Goal: Task Accomplishment & Management: Complete application form

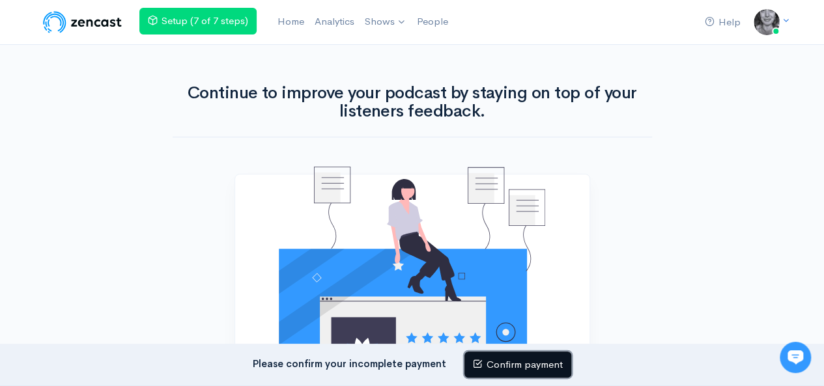
click at [506, 368] on link "Confirm payment" at bounding box center [517, 365] width 107 height 27
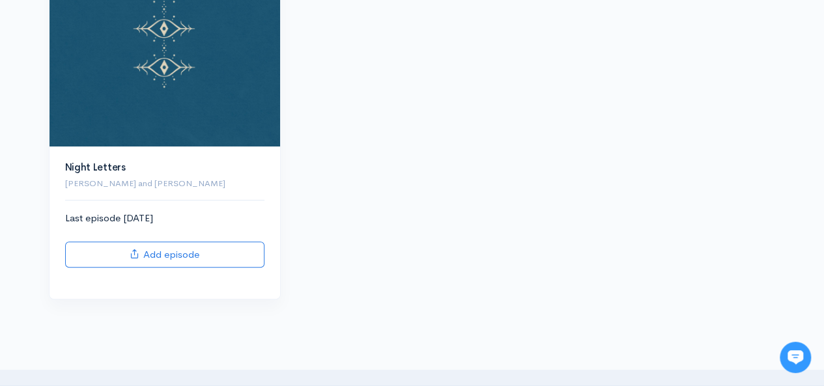
scroll to position [249, 0]
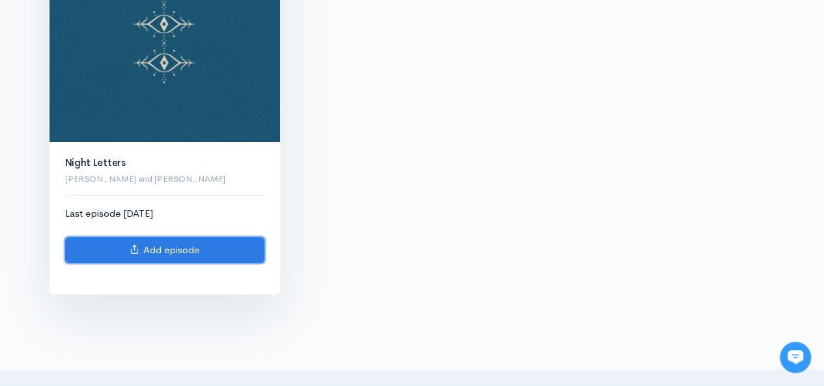
click at [203, 251] on link "Add episode" at bounding box center [164, 250] width 199 height 27
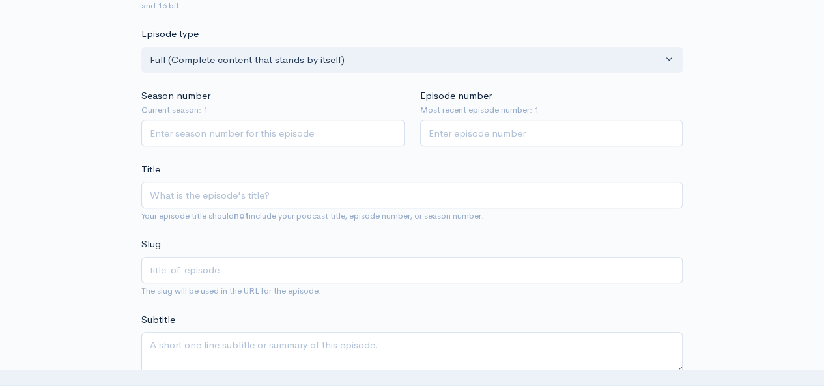
type input "S"
type input "s"
type input "Si"
type input "si"
type input "Sire"
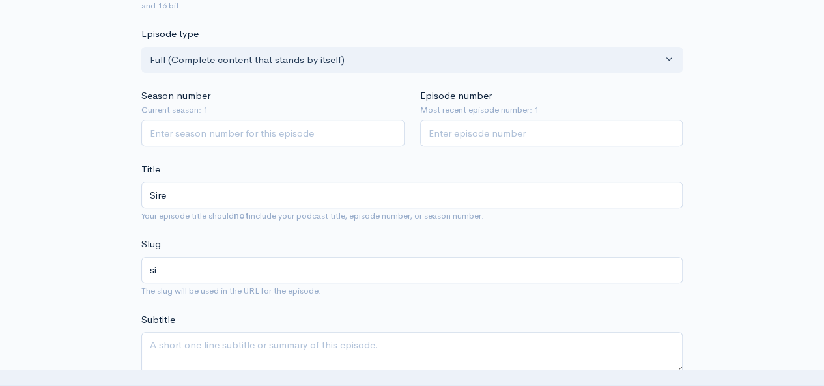
type input "sire"
type input "Siren"
type input "siren"
type input "Sirens"
type input "sirens"
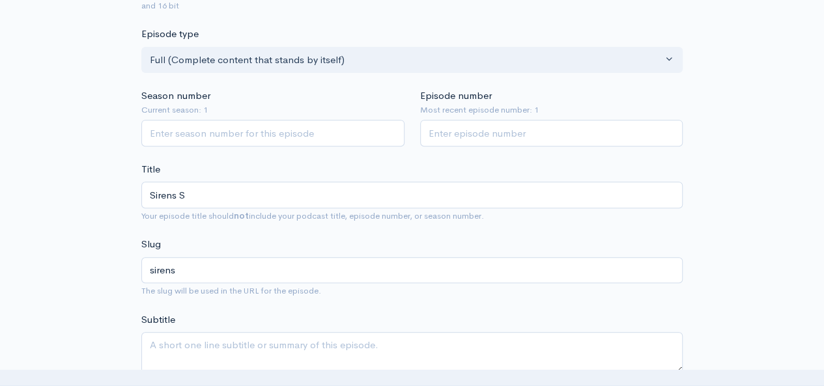
type input "Sirens SO"
type input "sirens-so"
type input "Sirens SOn"
type input "sirens-son"
type input "Sirens SOng"
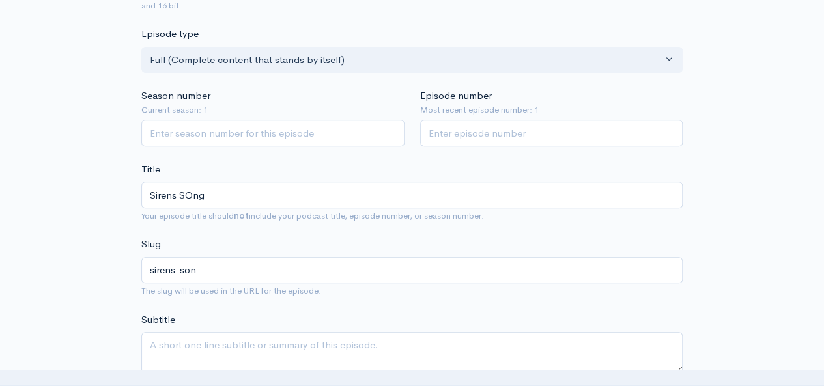
type input "sirens-song"
type input "Sirens SOn"
type input "sirens-son"
type input "Sirens SO"
type input "sirens-so"
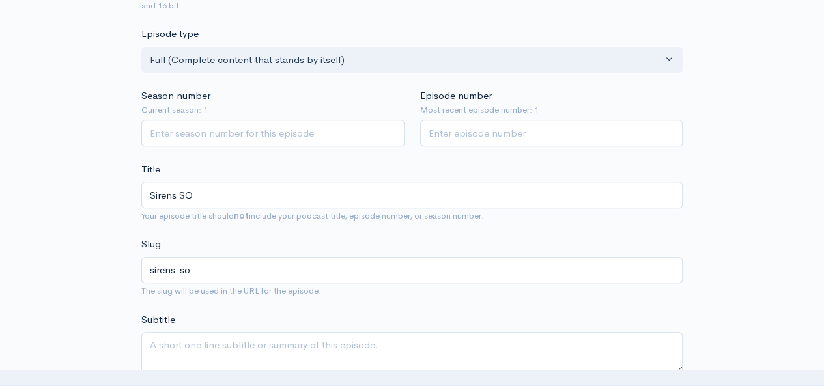
type input "Sirens S"
type input "sirens-s"
type input "Sirens Son"
type input "sirens-son"
type input "Sirens Song"
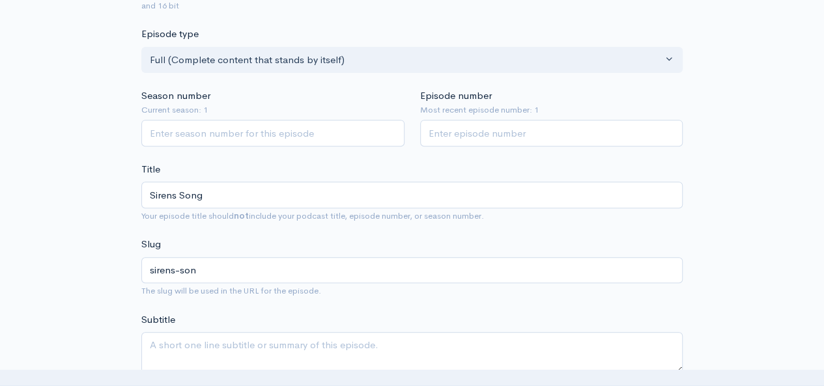
type input "sirens-song"
type input "Sirens Song: Th"
type input "sirens-song-th"
type input "Sirens Song: The"
type input "sirens-song-the"
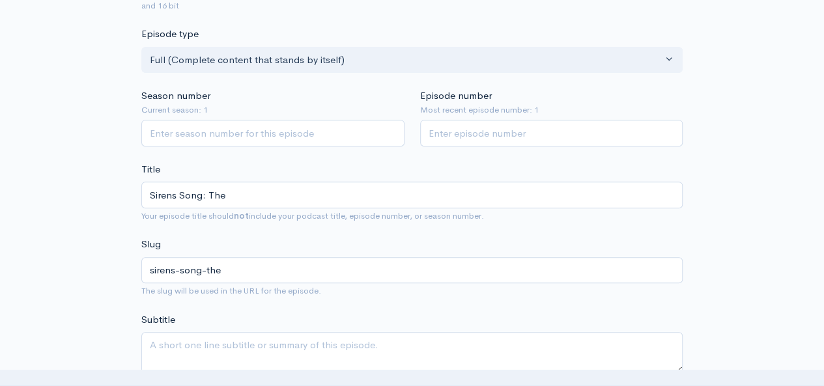
type input "Sirens Song: The C"
type input "sirens-song-the-c"
type input "Sirens Song: The Cre"
type input "sirens-song-the-cre"
type input "Sirens Song: The Creti"
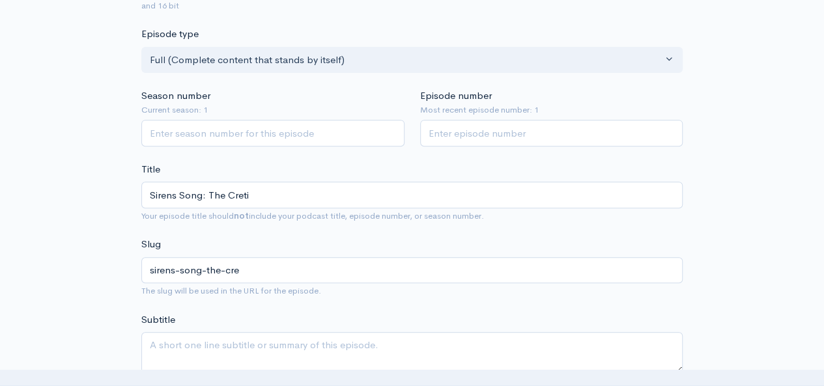
type input "sirens-song-the-creti"
type input "Sirens Song: The Cretiv"
type input "sirens-song-the-cretiv"
type input "Sirens Song: The Creti"
type input "sirens-song-the-creti"
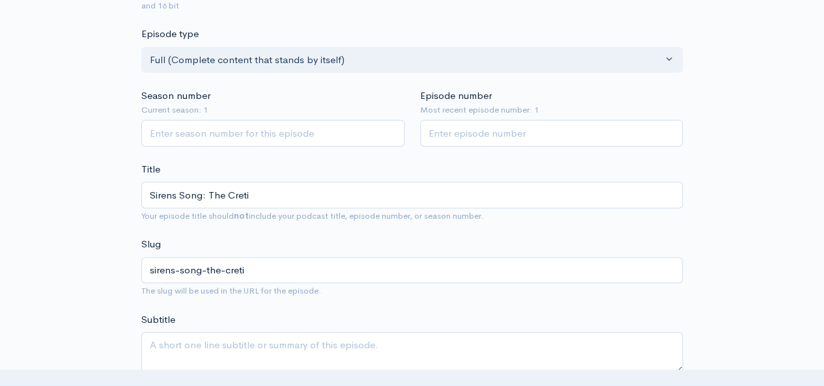
type input "Sirens Song: The Cret"
type input "sirens-song-the-cret"
type input "Sirens Song: The Cre"
type input "sirens-song-the-cre"
type input "Sirens Song: The Crea"
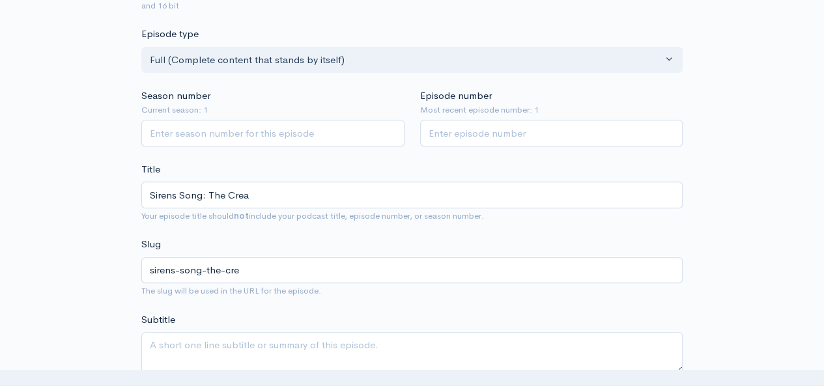
type input "sirens-song-the-crea"
type input "Sirens Song: The Creat"
type input "sirens-song-the-creat"
type input "Sirens Song: The Creati"
type input "sirens-song-the-creati"
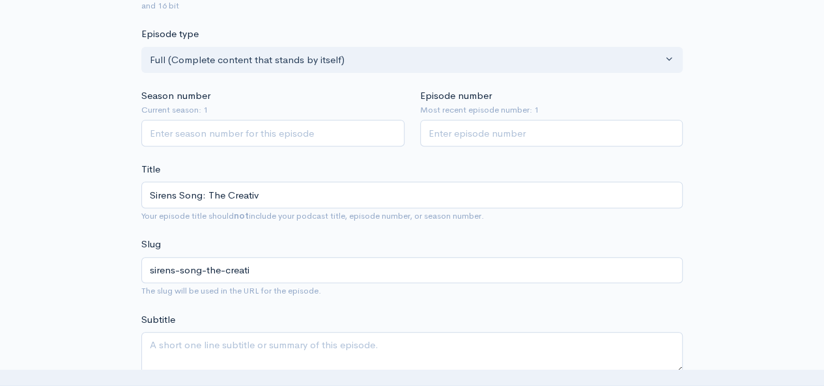
type input "Sirens Song: The Creative"
type input "sirens-song-the-creative"
type input "Sirens Song: The Creative P"
type input "sirens-song-the-creative-p"
type input "Sirens Song: The Creative Pr"
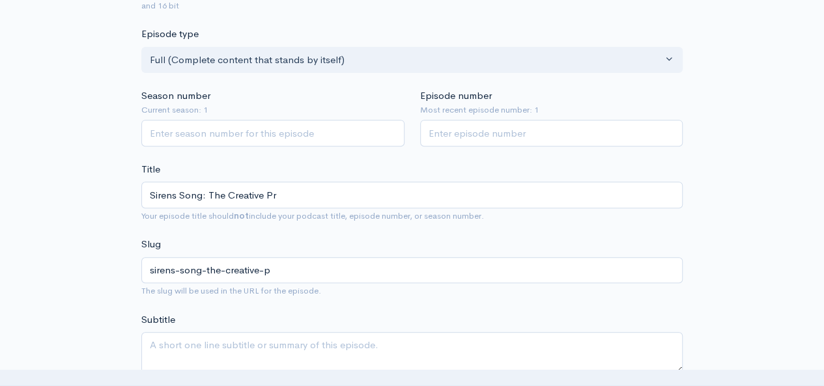
type input "sirens-song-the-creative-pr"
type input "Sirens Song: The Creative Pro"
type input "sirens-song-the-creative-pro"
type input "Sirens Song: The Creative Proce"
type input "sirens-song-the-creative-proce"
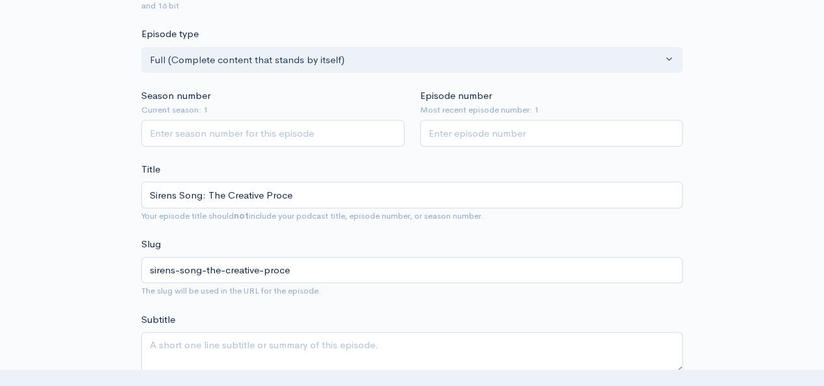
type input "Sirens Song: The Creative Proces"
type input "sirens-song-the-creative-proces"
type input "Sirens Song: The Creative Process"
type input "sirens-song-the-creative-process"
type input "Sirens Song: The Creative Process"
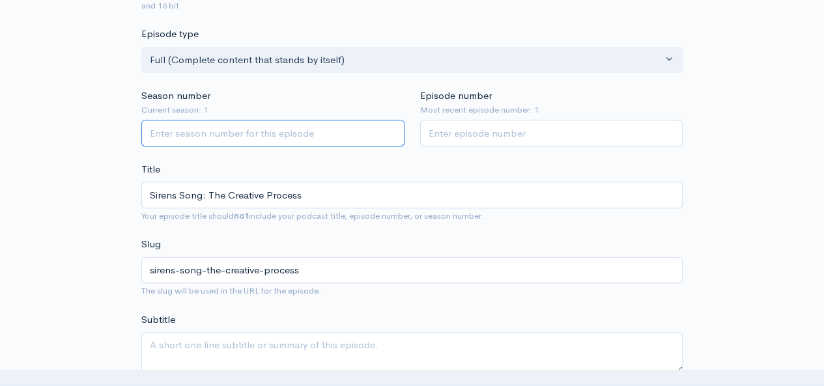
click at [220, 130] on input "Season number" at bounding box center [272, 133] width 263 height 27
type input "1"
click at [451, 123] on input "Episode number" at bounding box center [551, 133] width 263 height 27
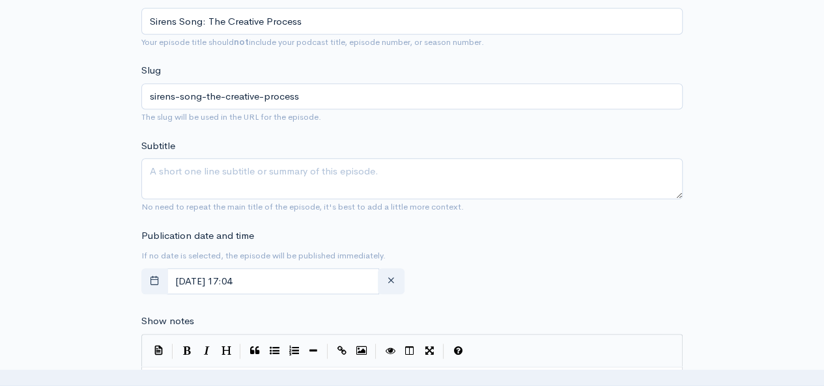
scroll to position [401, 0]
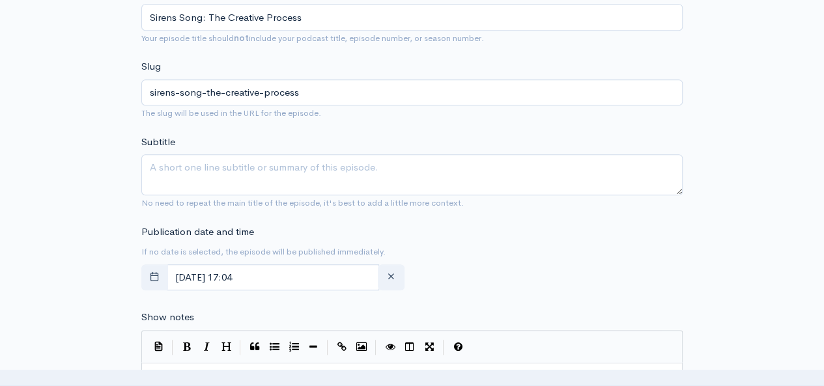
type input "2"
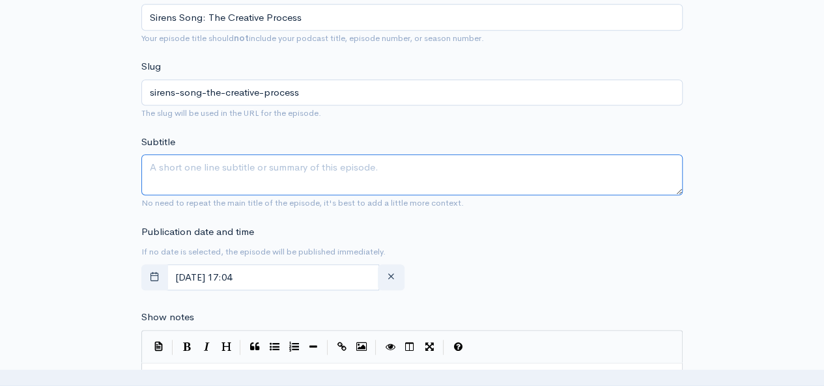
click at [481, 158] on textarea "Subtitle" at bounding box center [411, 174] width 541 height 41
paste textarea "🎙️ Tonight’s Podcast Episode Siren Song: The Creative Process Ellen and Iris ta…"
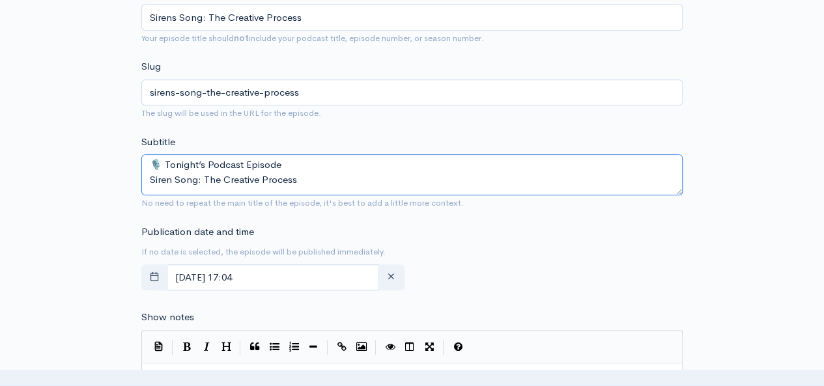
drag, startPoint x: 304, startPoint y: 185, endPoint x: 147, endPoint y: 165, distance: 158.2
click at [147, 165] on textarea "🎙️ Tonight’s Podcast Episode Siren Song: The Creative Process Ellen and Iris ta…" at bounding box center [411, 174] width 541 height 41
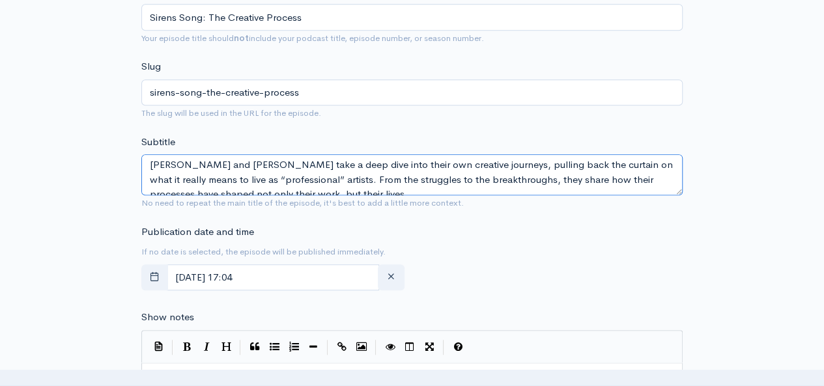
click at [150, 188] on textarea "Ellen and Iris take a deep dive into their own creative journeys, pulling back …" at bounding box center [411, 174] width 541 height 41
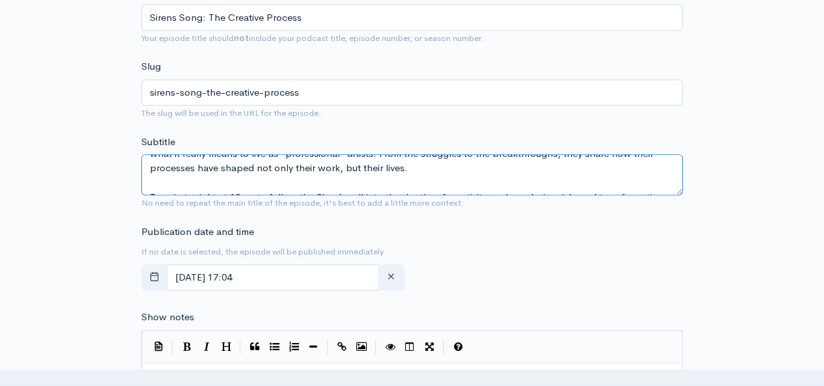
scroll to position [55, 0]
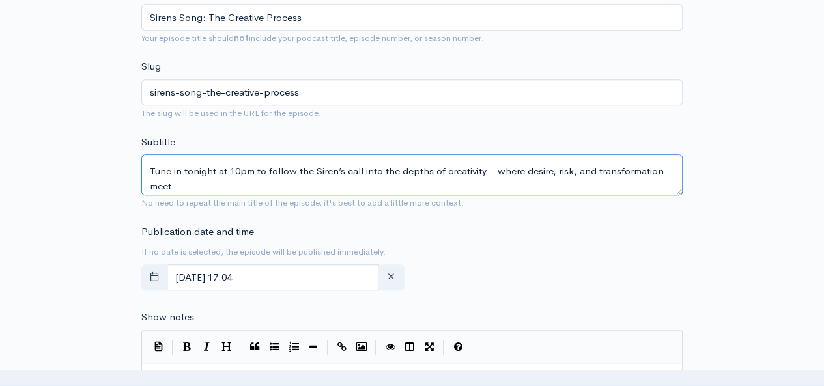
click at [495, 166] on textarea "Ellen and Iris take a deep dive into their own creative journeys, pulling back …" at bounding box center [411, 174] width 541 height 41
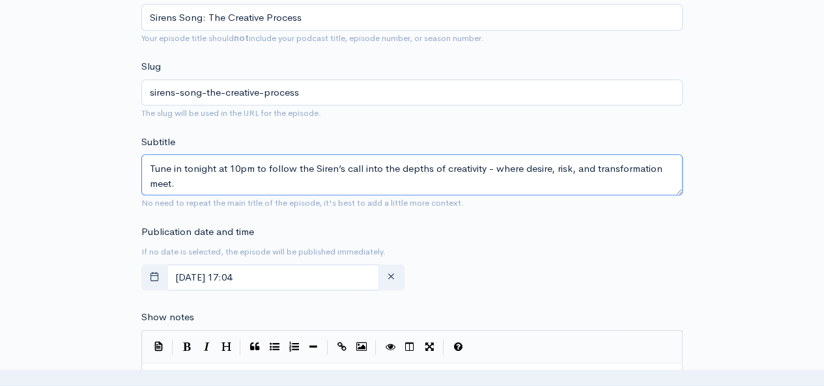
scroll to position [59, 0]
type textarea "Ellen and Iris take a deep dive into their own creative journeys, pulling back …"
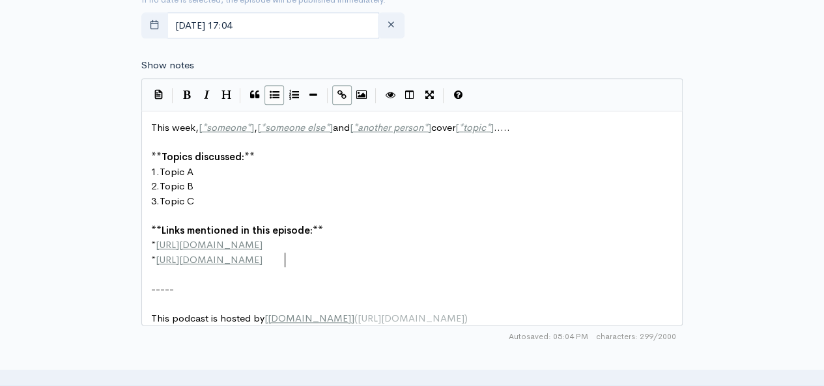
scroll to position [5, 0]
type textarea "* http://second-example.com"
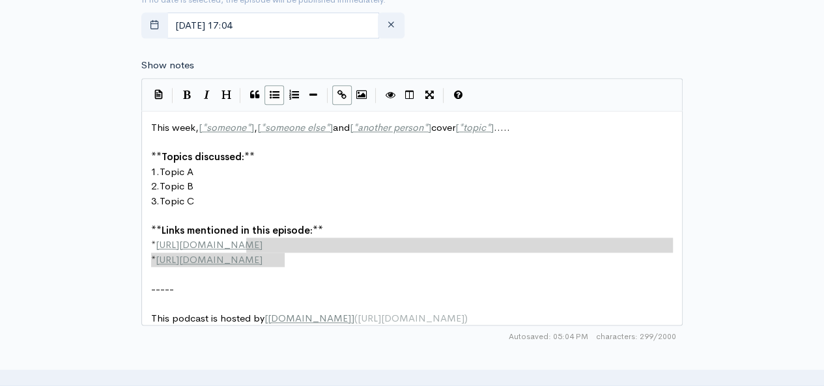
drag, startPoint x: 306, startPoint y: 264, endPoint x: 259, endPoint y: 249, distance: 49.2
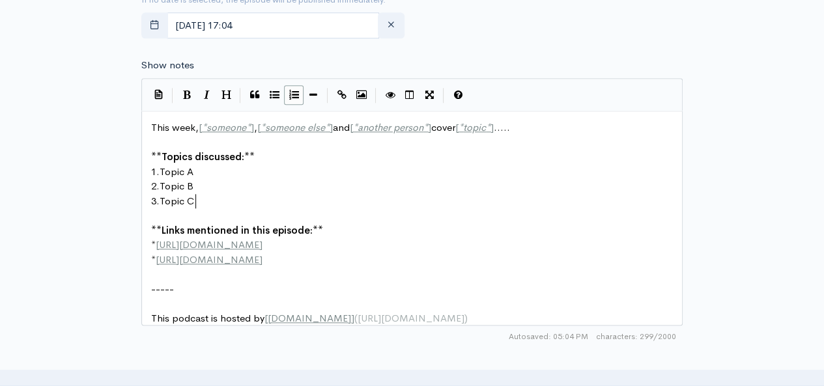
click at [255, 194] on pre "3. Topic C" at bounding box center [416, 201] width 537 height 15
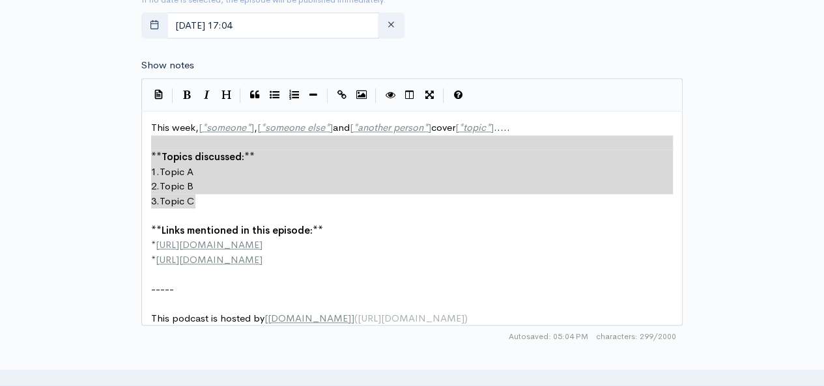
type textarea "This week, [*someone*], [*someone else*] and [*another person*] cover [*topic*]…"
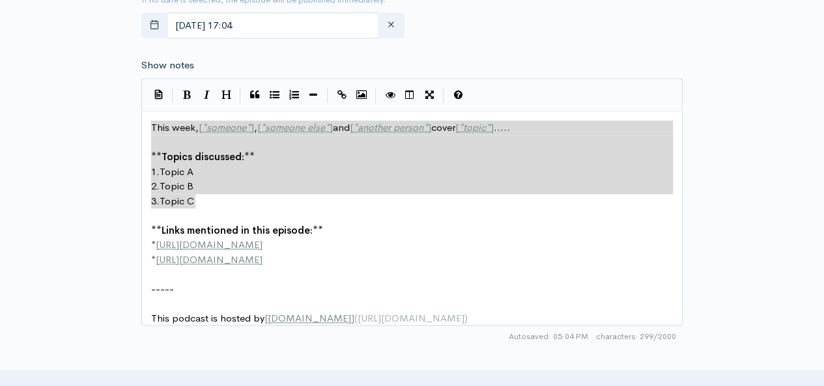
drag, startPoint x: 216, startPoint y: 198, endPoint x: 152, endPoint y: 132, distance: 91.6
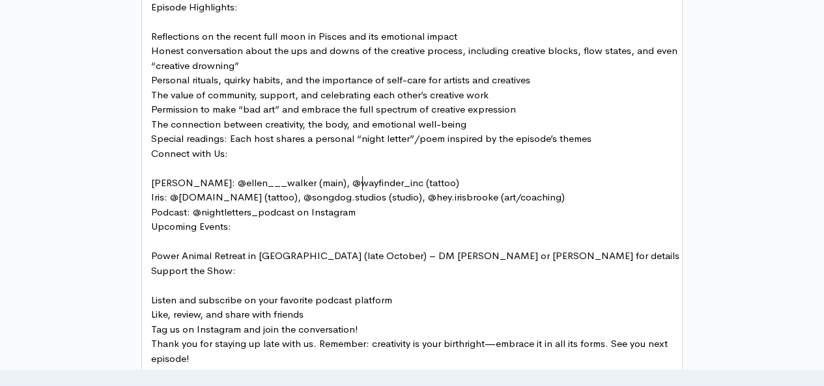
click at [361, 179] on span "Ellen: @ellen___walker (main), @wayfinder_inc (tattoo)" at bounding box center [305, 182] width 308 height 12
type textarea "k"
click at [255, 180] on span "Ellen: @ellen___walker (main), @wayfinder_ink (tattoo)" at bounding box center [305, 182] width 308 height 12
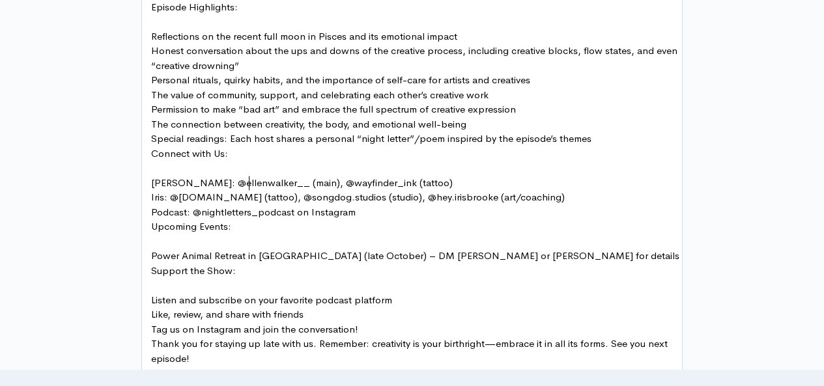
type textarea "walker___"
click at [151, 249] on span "Power Animal Retreat in Yucca Valley (late October) – DM Ellen or Iris for deta…" at bounding box center [415, 255] width 528 height 12
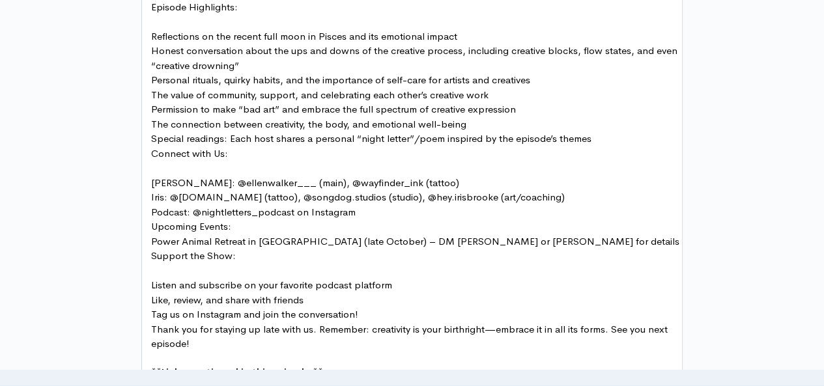
click at [151, 225] on span "Upcoming Events:" at bounding box center [191, 226] width 80 height 12
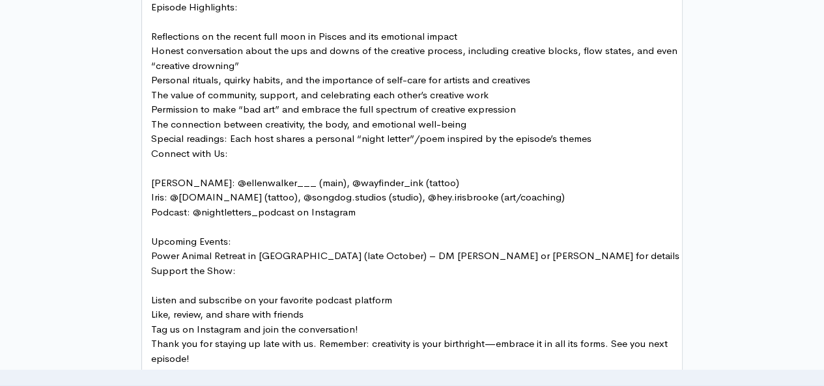
click at [240, 237] on pre "Upcoming Events:" at bounding box center [416, 241] width 537 height 15
click at [504, 253] on pre "Power Animal Retreat in Yucca Valley (late October) – DM Ellen or Iris for deta…" at bounding box center [416, 256] width 537 height 15
type textarea "DM Ellen or Iris for details"
drag, startPoint x: 503, startPoint y: 255, endPoint x: 389, endPoint y: 251, distance: 113.4
paste textarea
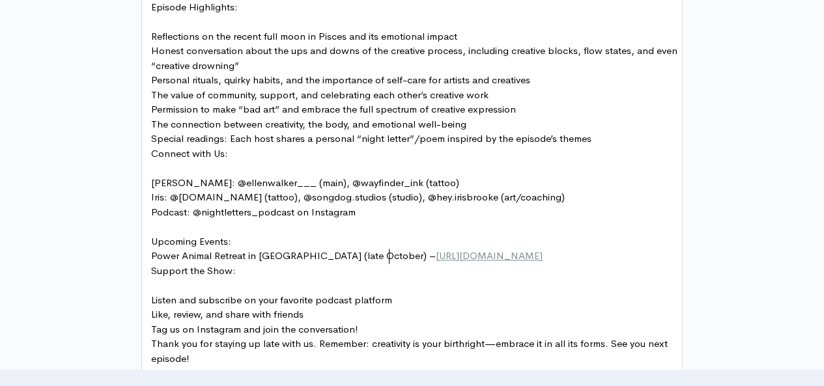
click at [436, 251] on span "https://www.ellenwalker-design.com/power-animal" at bounding box center [489, 255] width 107 height 12
click at [633, 252] on pre "Power Animal Retreat in Yucca Valley (late October) – https://www.ellenwalker-d…" at bounding box center [416, 256] width 537 height 15
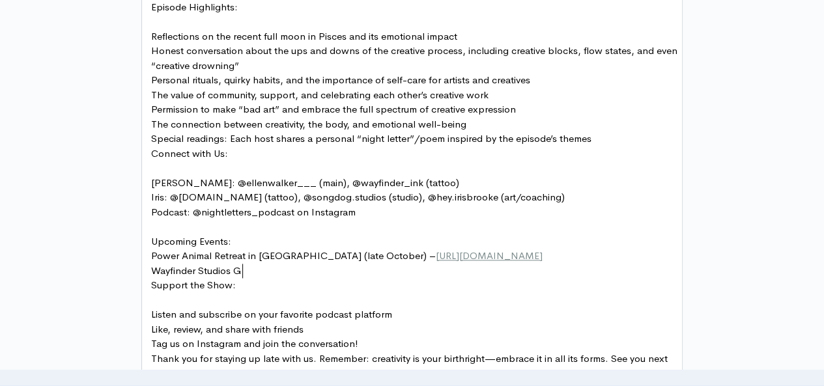
scroll to position [5, 92]
type textarea "Wayfinder Studios Grand Opening Celebrations Monday Se"
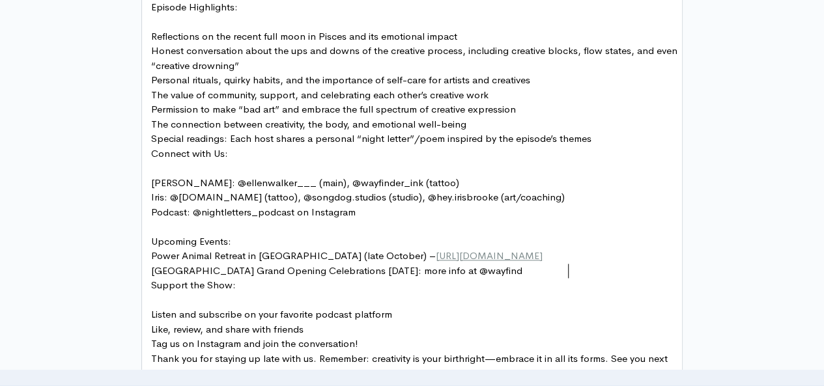
scroll to position [5, 167]
type textarea "eptember 22: more info at @wayfinder_studio"
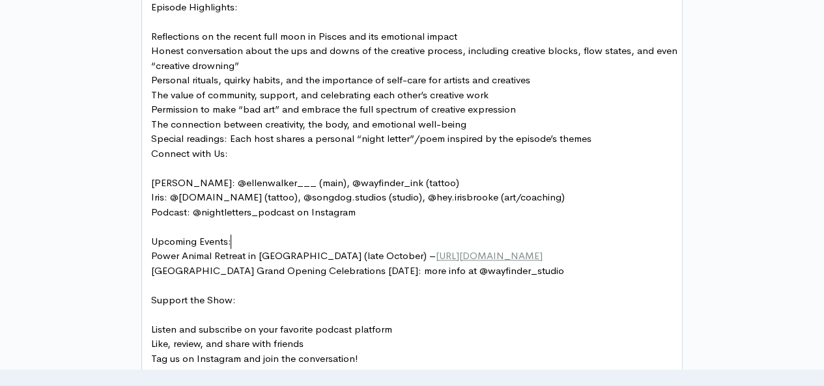
click at [251, 239] on pre "Upcoming Events:" at bounding box center [416, 241] width 537 height 15
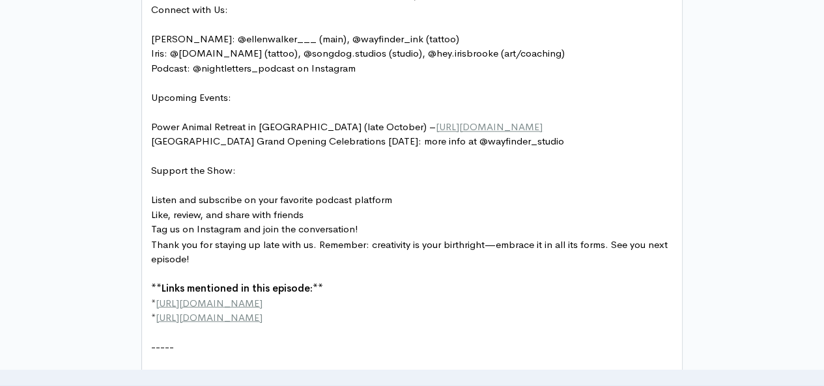
scroll to position [996, 0]
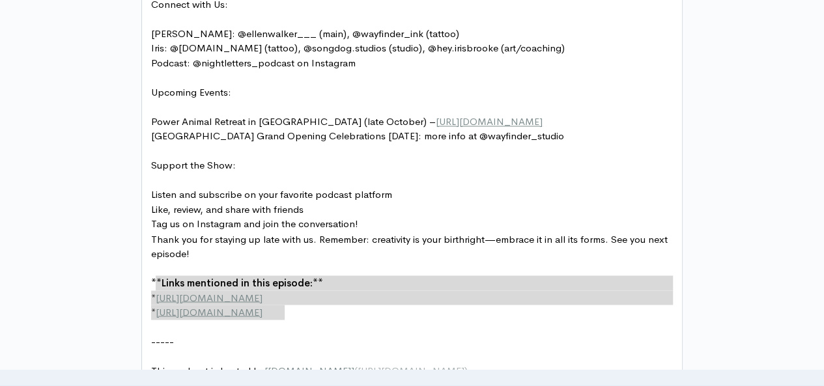
type textarea "**Links mentioned in this episode:** * http://example.com * http://second-examp…"
drag, startPoint x: 289, startPoint y: 313, endPoint x: 147, endPoint y: 276, distance: 147.4
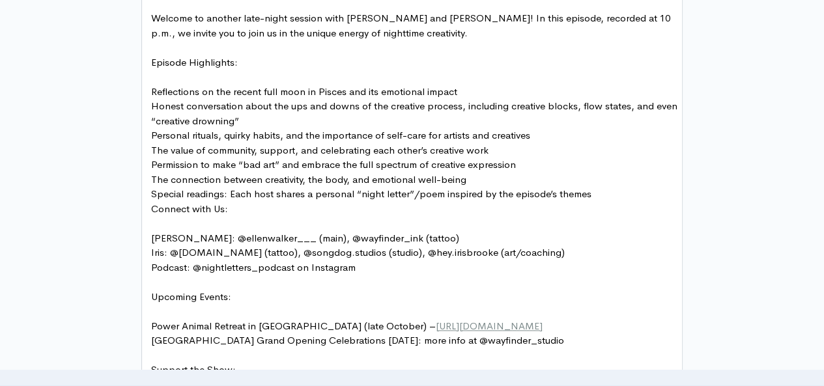
scroll to position [804, 0]
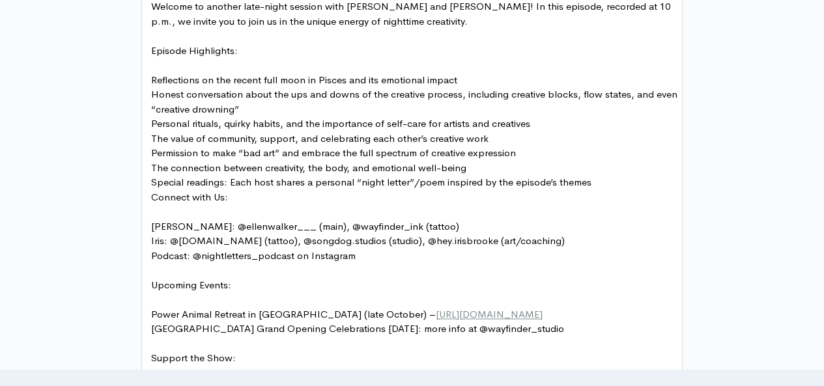
click at [152, 195] on span "Connect with Us:" at bounding box center [189, 197] width 77 height 12
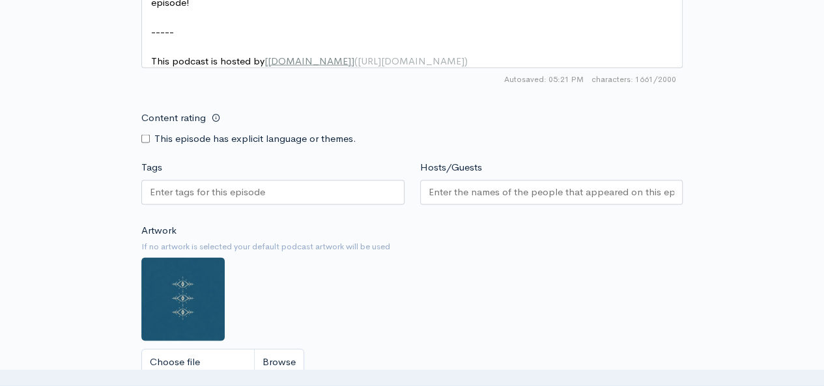
scroll to position [1267, 0]
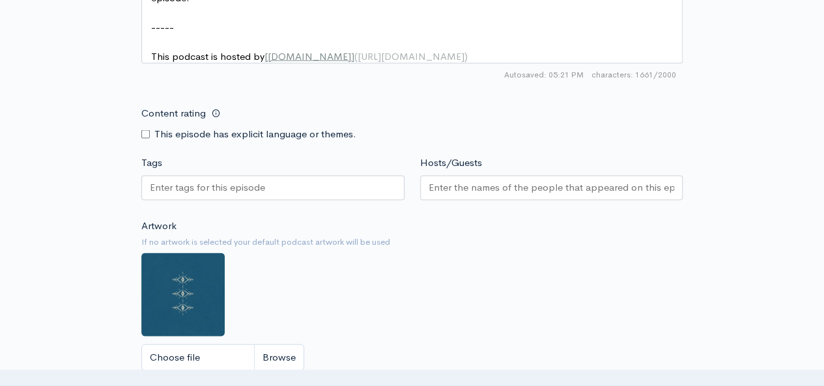
click at [215, 191] on input "Tags" at bounding box center [208, 187] width 117 height 15
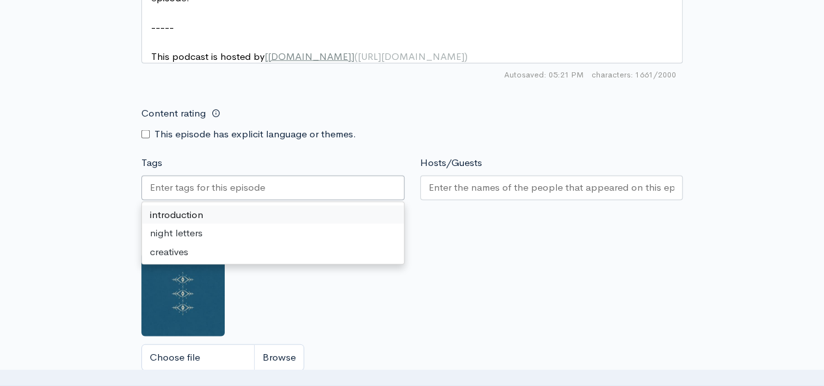
paste input "#CreativeProcess #Creativity #ArtLife #NighttimeCreativity #FullMoon #Pisces #F…"
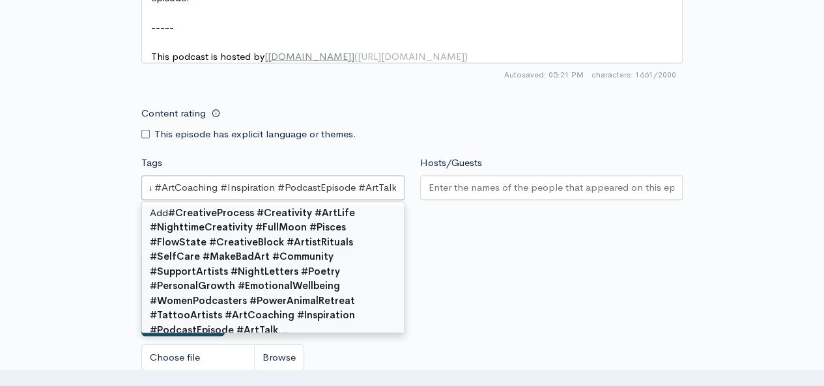
type input "#CreativeProcess #Creativity #ArtLife #NighttimeCreativity #FullMoon #Pisces #F…"
click at [438, 249] on small "If no artwork is selected your default podcast artwork will be used" at bounding box center [411, 242] width 541 height 13
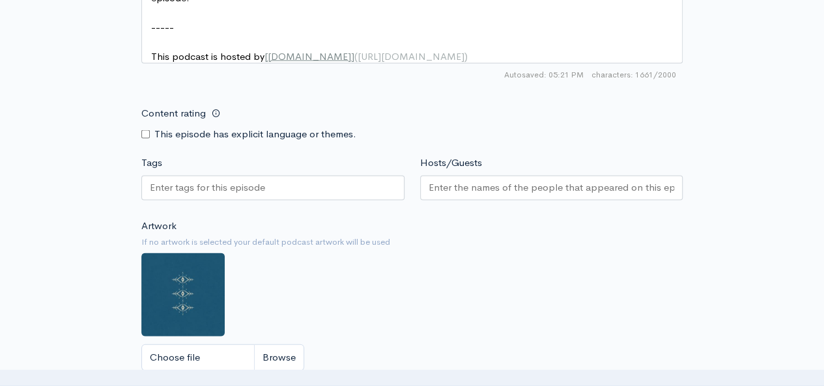
click at [360, 200] on div at bounding box center [272, 188] width 263 height 25
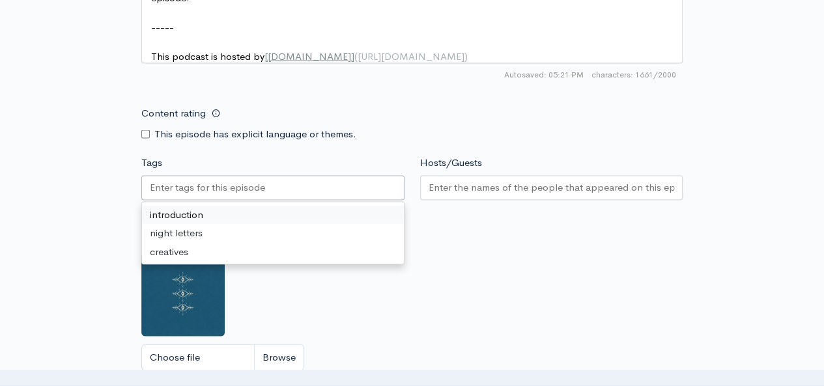
paste input "#CreativeProcess #Creativity #ArtLife #NighttimeCreativity #FullMoon #Pisces #F…"
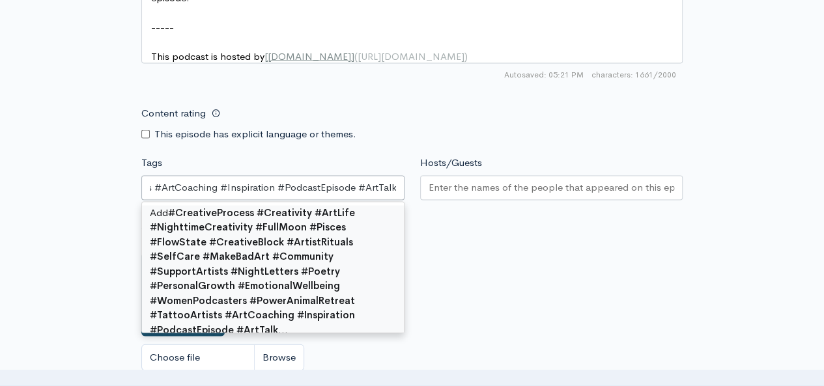
type input "#CreativeProcess #Creativity #ArtLife #NighttimeCreativity #FullMoon #Pisces #F…"
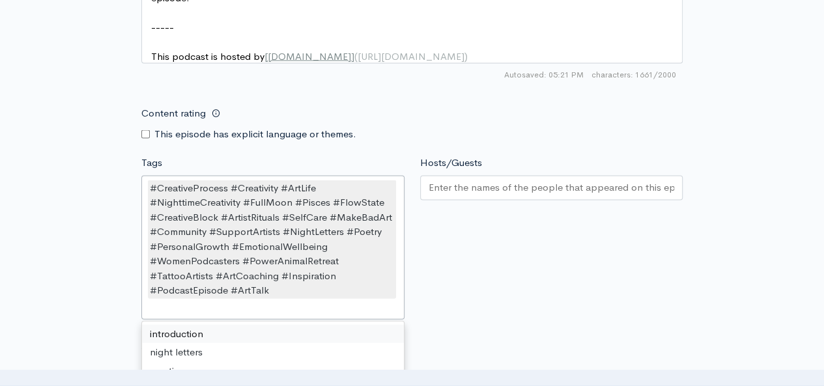
click at [447, 259] on div "Hosts/Guests" at bounding box center [551, 240] width 279 height 169
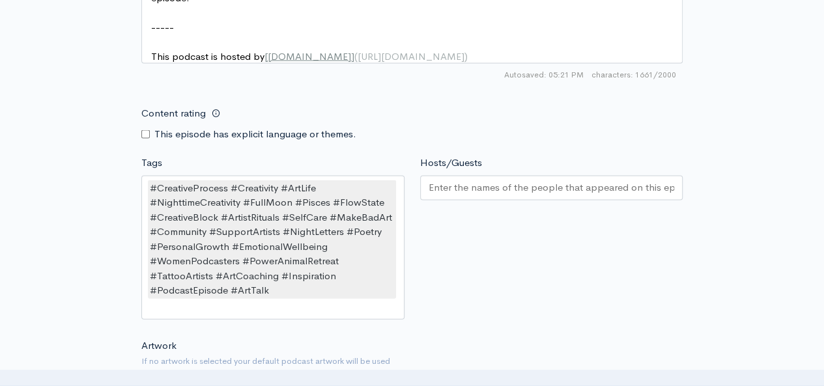
click at [465, 195] on input "Hosts/Guests" at bounding box center [552, 187] width 246 height 15
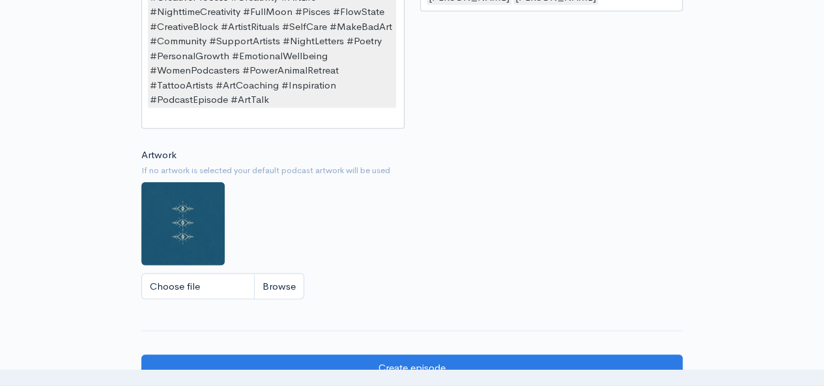
scroll to position [1468, 0]
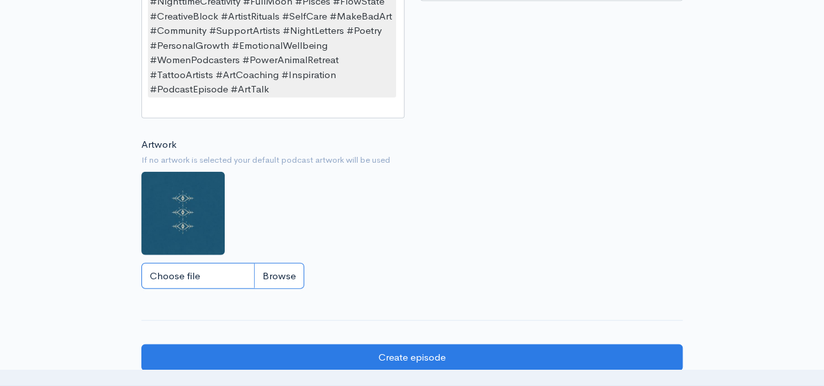
click at [274, 287] on input "Choose file" at bounding box center [222, 276] width 163 height 27
click at [293, 290] on input "Choose file" at bounding box center [222, 276] width 163 height 27
click at [285, 281] on input "Choose file" at bounding box center [222, 276] width 163 height 27
type input "C:\fakepath\DF3F021D-7ADA-4F5F-8C4C-A9458C51B39F.JPG"
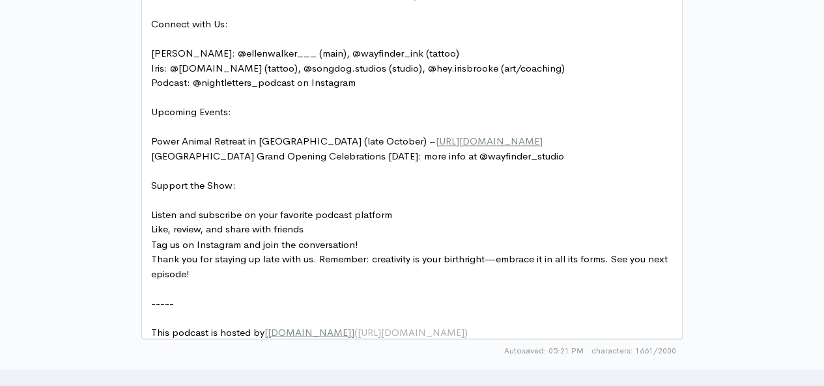
scroll to position [986, 0]
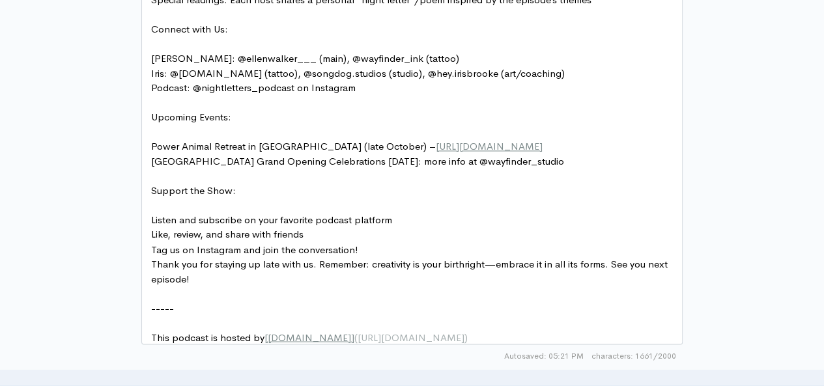
click at [291, 273] on pre "Thank you for staying up late with us. Remember: creativity is your birthright—…" at bounding box center [416, 271] width 537 height 29
click at [447, 96] on pre "​" at bounding box center [416, 103] width 537 height 15
click at [401, 90] on pre "Podcast: @nightletters_podcast on Instagram" at bounding box center [416, 88] width 537 height 15
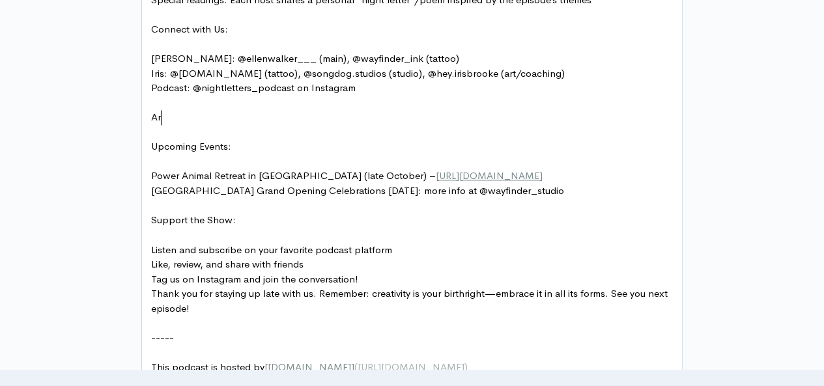
scroll to position [5, 12]
type textarea "Art:"
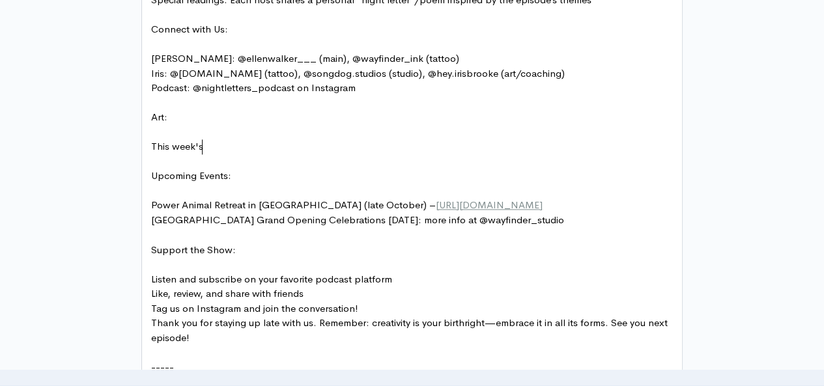
scroll to position [5, 51]
type textarea "This week's E"
type textarea "episodes art is created y"
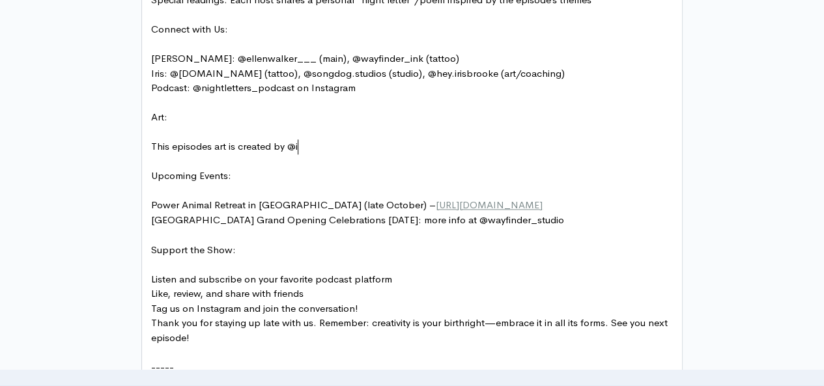
type textarea "by @ir"
type textarea "Iris Brooke @hey.irisbrooke"
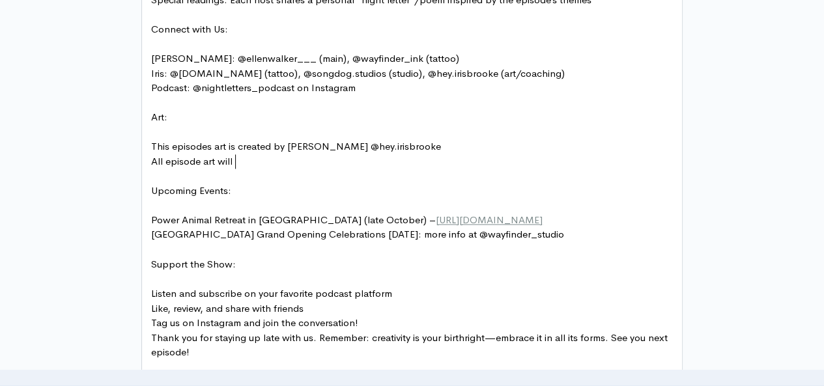
type textarea "All episode art will e"
type textarea "be avaiable in limited quantiei"
type textarea "e"
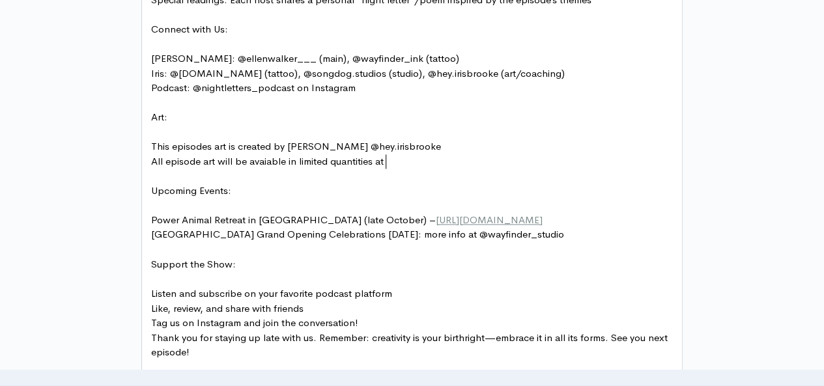
scroll to position [5, 28]
type textarea "ties at the end of each month."
type textarea "​"
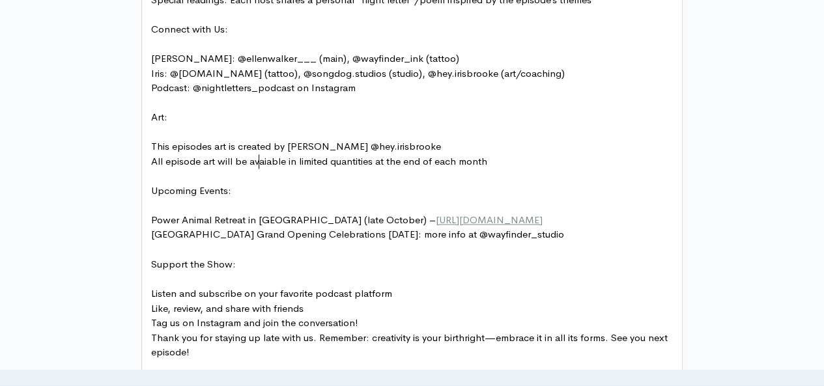
drag, startPoint x: 272, startPoint y: 160, endPoint x: 259, endPoint y: 163, distance: 13.0
click at [259, 163] on span "All episode art will be avaiable in limited quantities at the end of each month" at bounding box center [319, 161] width 336 height 12
click at [266, 157] on span "All episode art will be avaiable in limited quantities at the end of each month" at bounding box center [319, 161] width 336 height 12
type textarea "l"
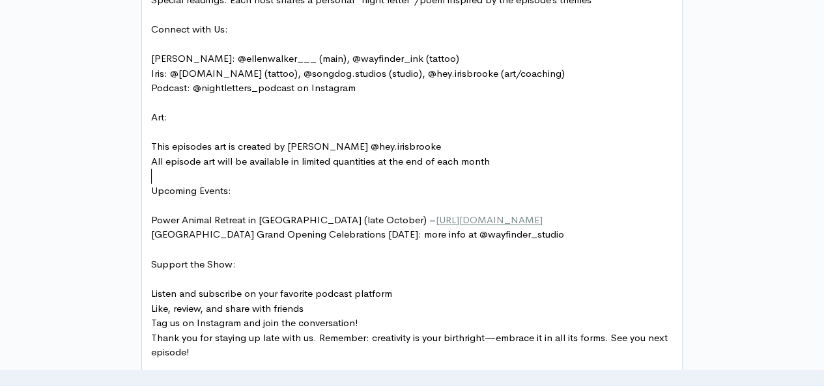
click at [330, 173] on pre "​" at bounding box center [416, 176] width 537 height 15
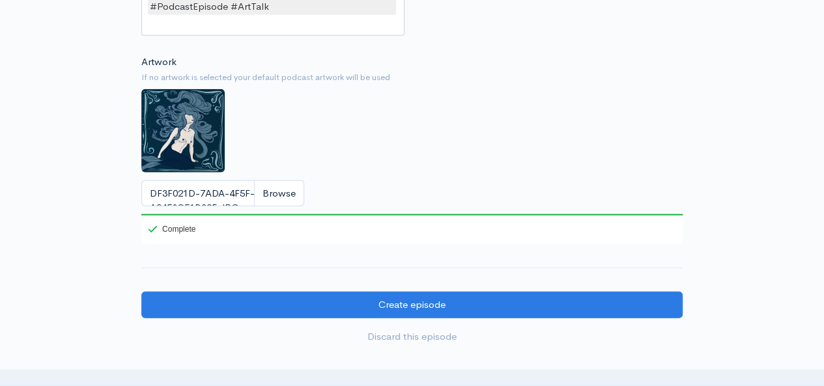
scroll to position [1632, 0]
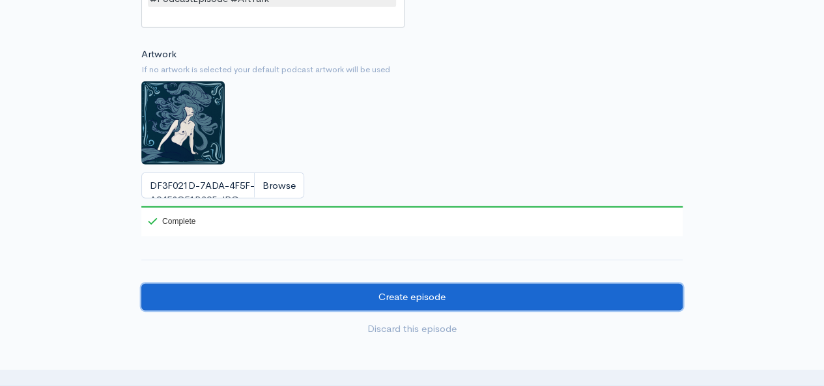
click at [626, 307] on input "Create episode" at bounding box center [411, 297] width 541 height 27
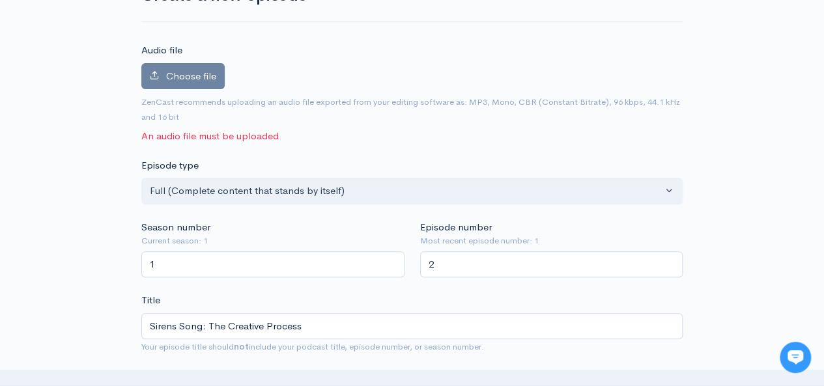
scroll to position [102, 0]
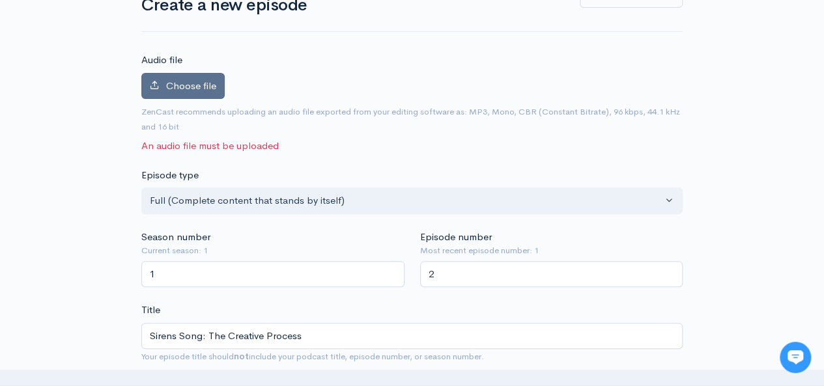
click at [177, 80] on span "Choose file" at bounding box center [191, 85] width 50 height 12
click at [0, 0] on input "Choose file" at bounding box center [0, 0] width 0 height 0
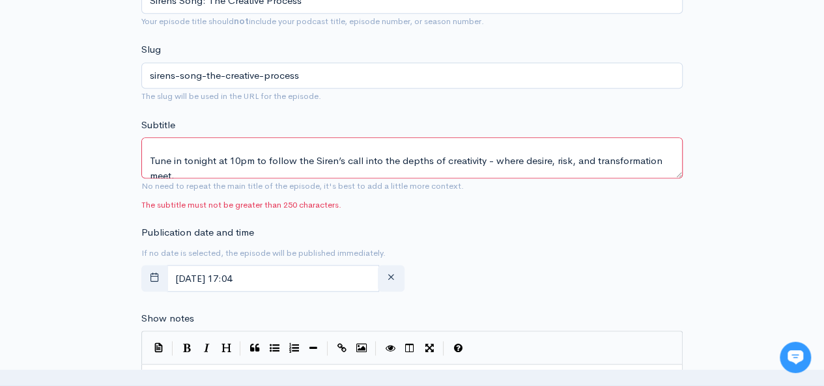
scroll to position [52, 0]
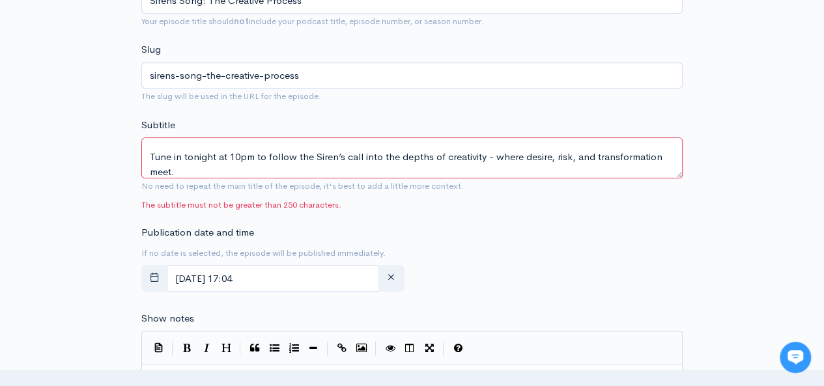
click at [270, 154] on textarea "Ellen and Iris take a deep dive into their own creative journeys, pulling back …" at bounding box center [411, 157] width 541 height 41
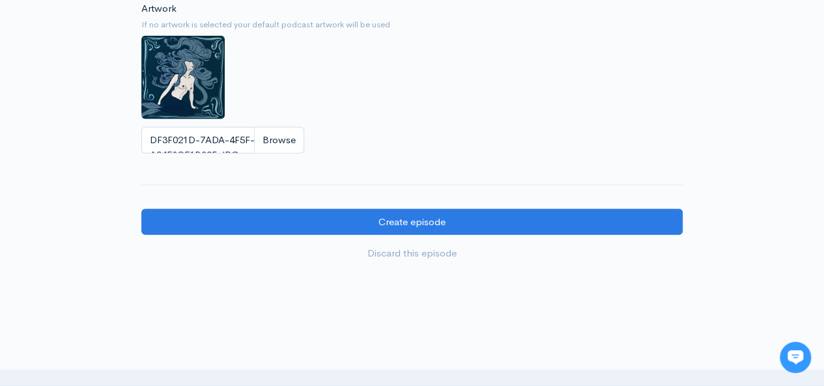
scroll to position [1674, 0]
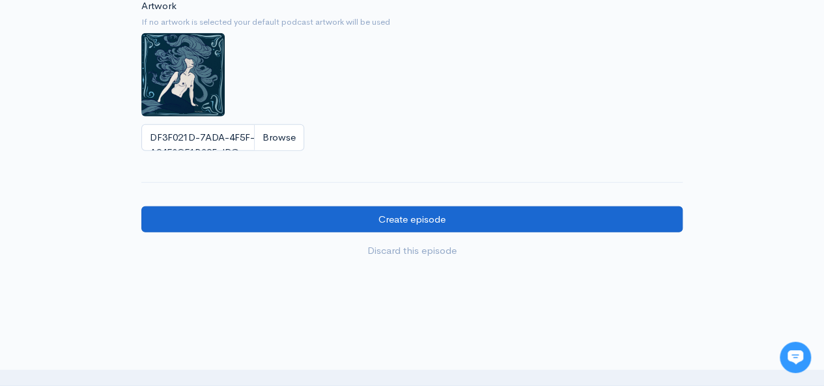
type textarea "Ellen and Iris take a deep dive into their own creative journeys, pulling back …"
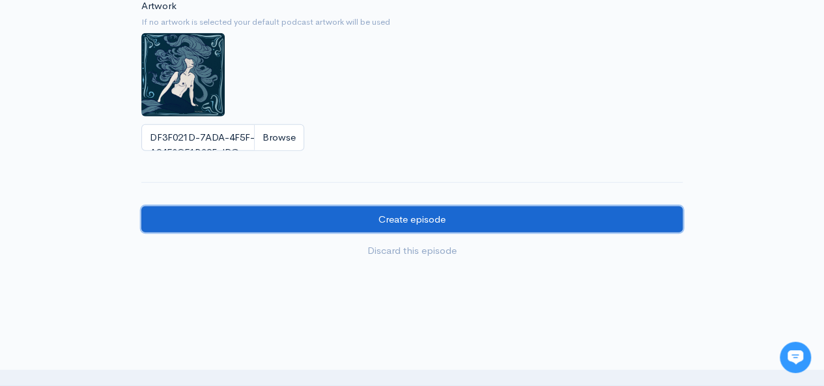
click at [577, 228] on input "Create episode" at bounding box center [411, 219] width 541 height 27
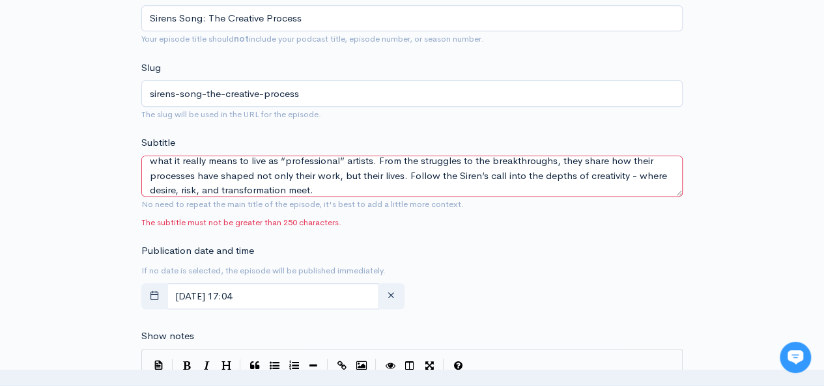
scroll to position [26, 0]
click at [317, 169] on textarea "Ellen and Iris take a deep dive into their own creative journeys, pulling back …" at bounding box center [411, 176] width 541 height 41
click at [346, 169] on textarea "Ellen and Iris take a deep dive into their own creative journeys, pulling back …" at bounding box center [411, 176] width 541 height 41
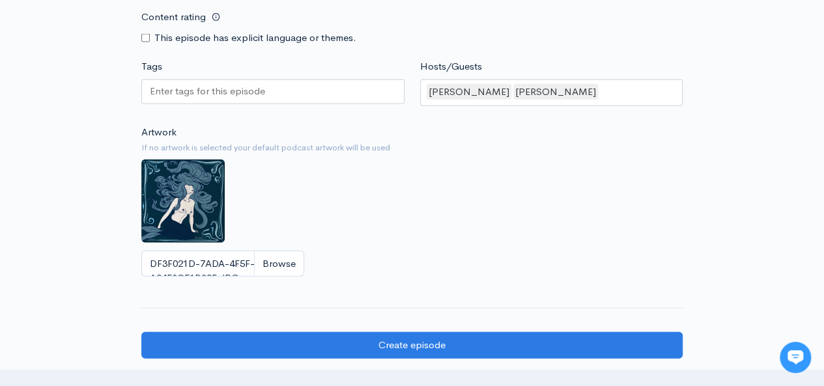
scroll to position [1530, 0]
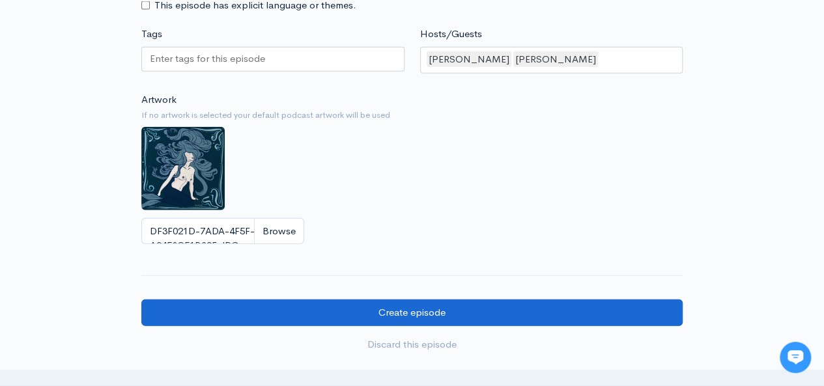
type textarea "Ellen and Iris take a deep dive into their own creative journeys, pulling back …"
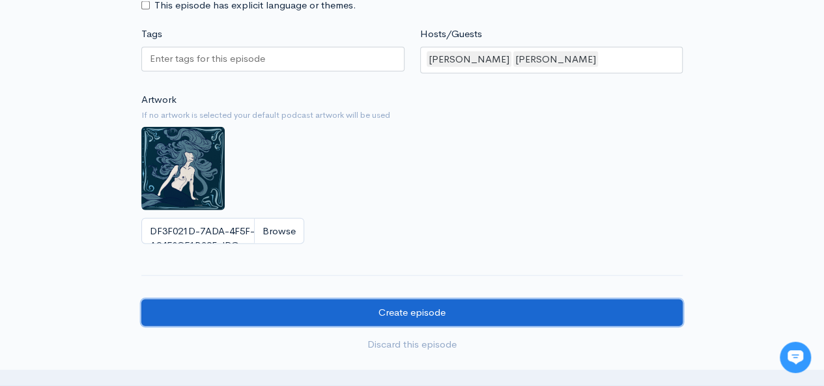
click at [630, 315] on input "Create episode" at bounding box center [411, 313] width 541 height 27
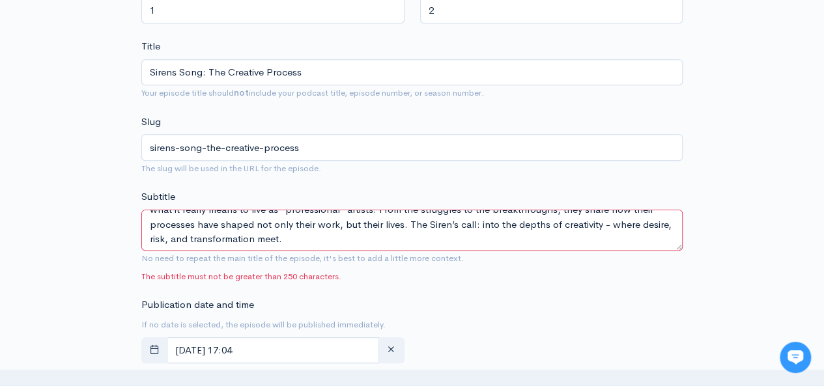
scroll to position [29, 0]
drag, startPoint x: 147, startPoint y: 220, endPoint x: 427, endPoint y: 244, distance: 280.4
click at [427, 244] on textarea "[PERSON_NAME] and [PERSON_NAME] take a deep dive into their own creative journe…" at bounding box center [411, 230] width 541 height 41
paste textarea "In this episode, [PERSON_NAME] and [PERSON_NAME] take a deep dive into their cr…"
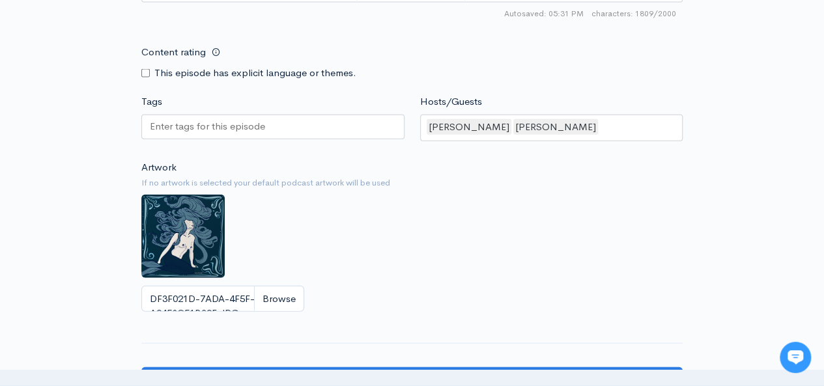
scroll to position [1586, 0]
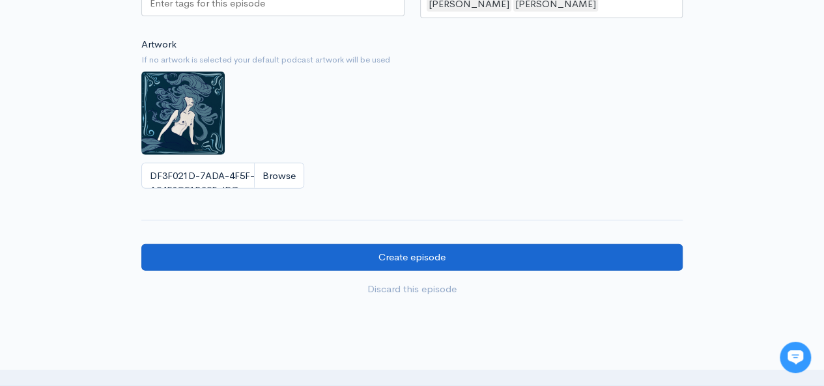
type textarea "In this episode, [PERSON_NAME] and [PERSON_NAME] take a deep dive into their cr…"
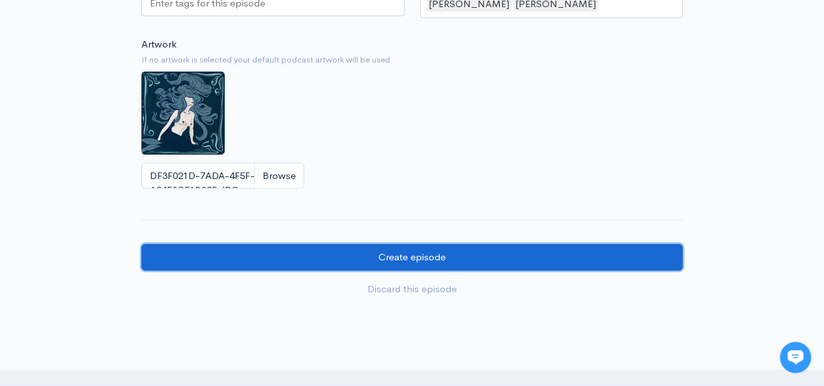
click at [623, 269] on input "Create episode" at bounding box center [411, 257] width 541 height 27
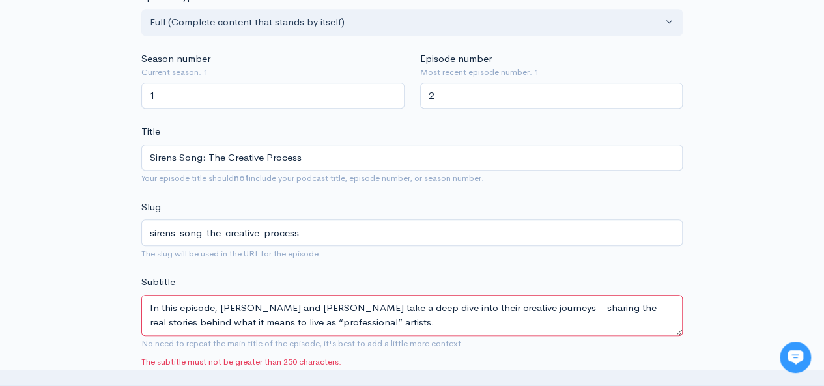
scroll to position [319, 0]
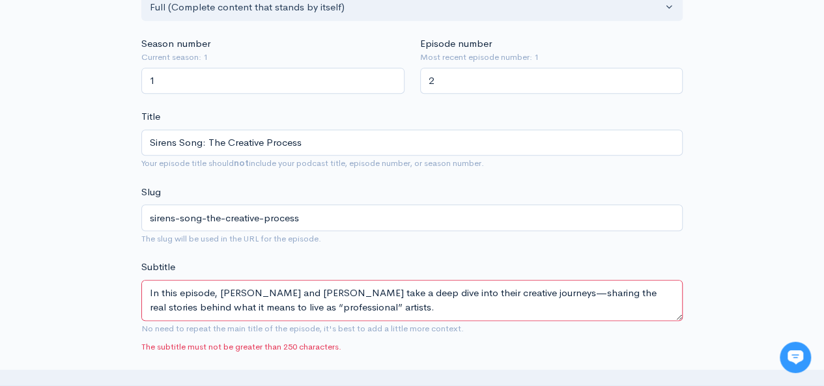
click at [158, 291] on textarea "In this episode, Ellen and Iris take a deep dive into their creative journeys—s…" at bounding box center [411, 300] width 541 height 41
paste textarea "Ellen + Iris dive into their creative journeys—sharing struggles, breakthroughs…"
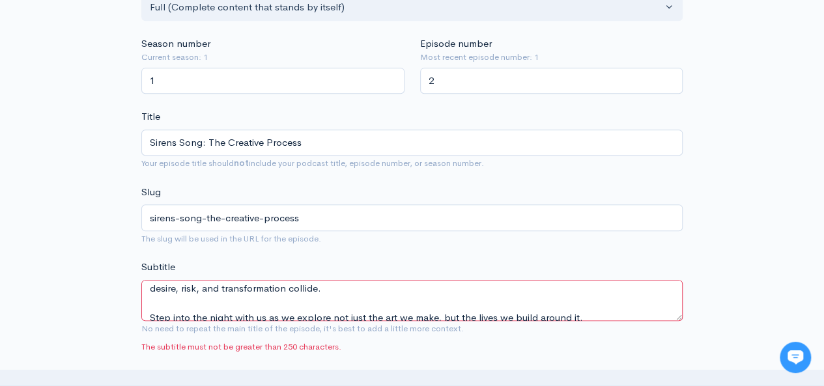
scroll to position [117, 0]
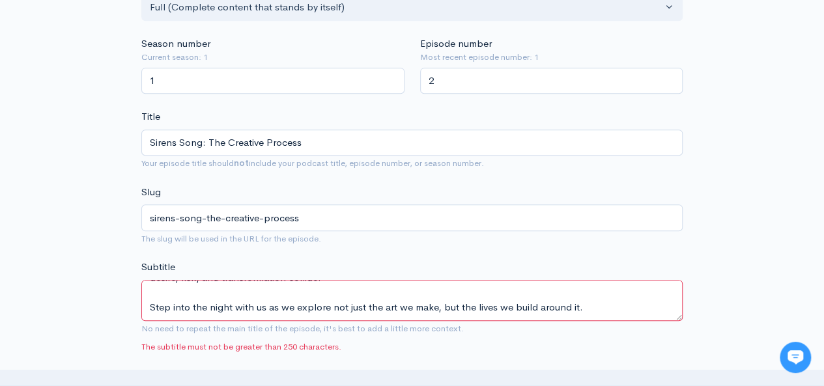
drag, startPoint x: 148, startPoint y: 291, endPoint x: 586, endPoint y: 318, distance: 438.5
click at [586, 318] on div "Subtitle In this episode, Ellen and Iris take a deep dive into their creative j…" at bounding box center [411, 307] width 541 height 94
paste textarea
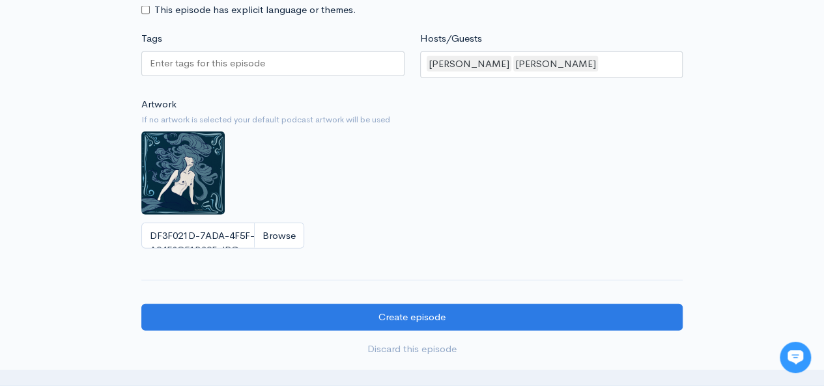
scroll to position [1543, 0]
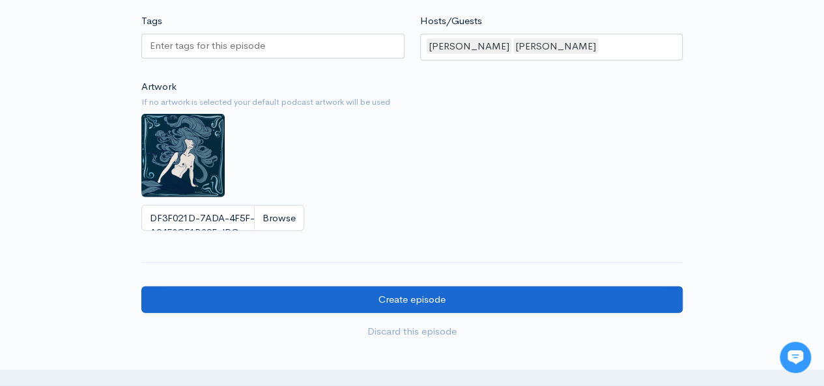
type textarea "Ellen + Iris dive into their creative journeys—sharing struggles, breakthroughs…"
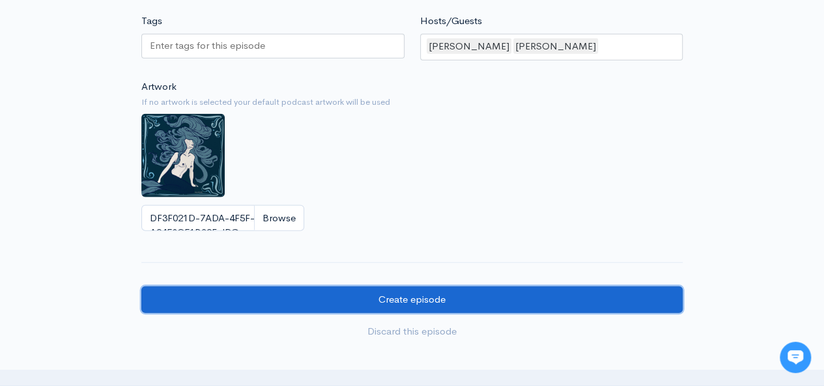
click at [648, 313] on input "Create episode" at bounding box center [411, 300] width 541 height 27
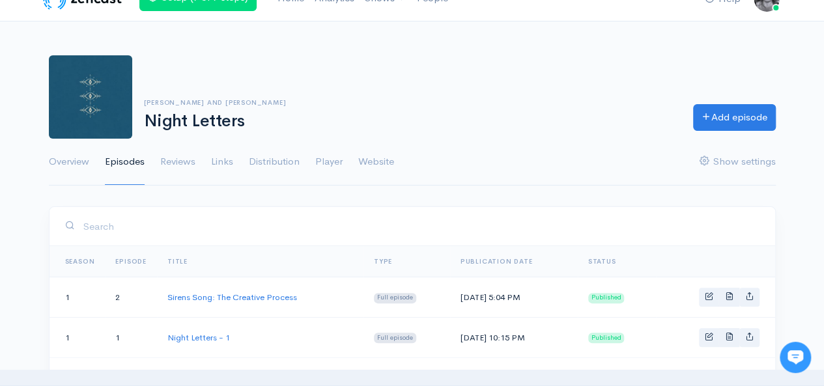
scroll to position [21, 0]
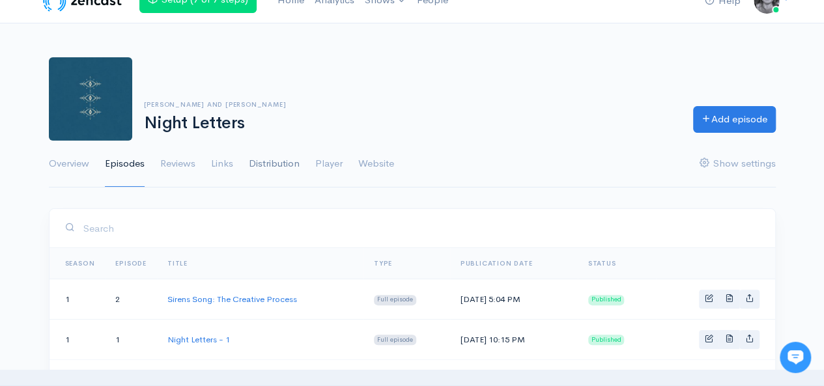
click at [287, 161] on link "Distribution" at bounding box center [274, 164] width 51 height 47
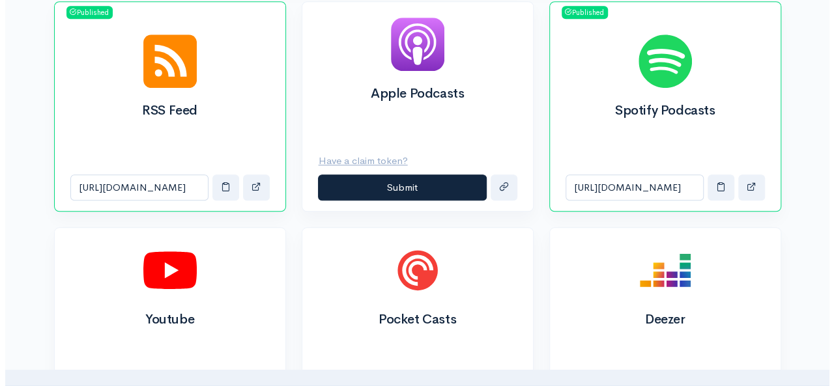
scroll to position [506, 0]
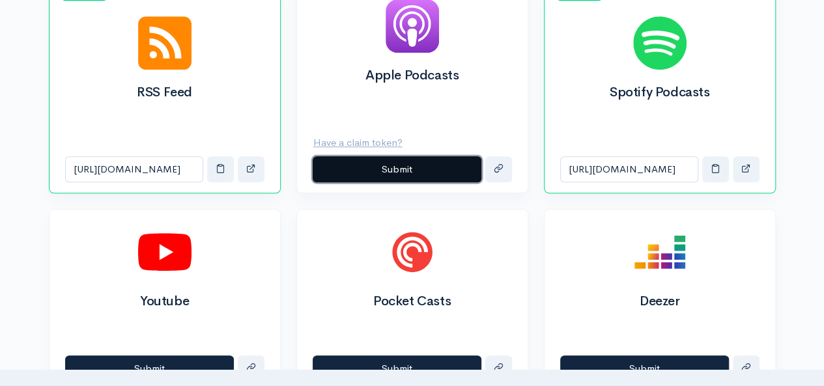
click at [436, 160] on button "Submit" at bounding box center [397, 169] width 169 height 27
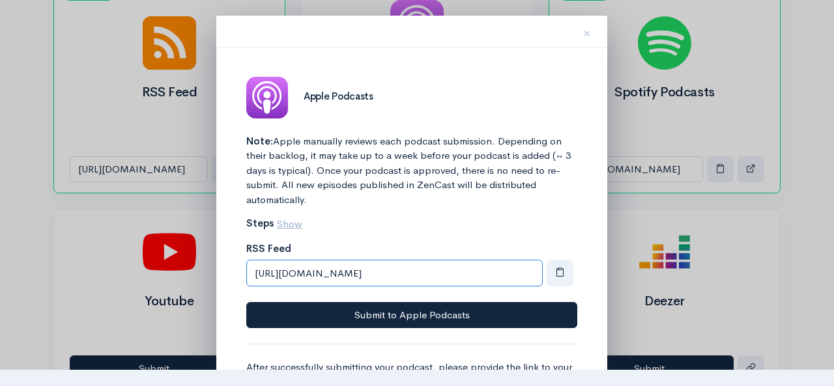
click at [434, 272] on input "[URL][DOMAIN_NAME]" at bounding box center [394, 273] width 296 height 27
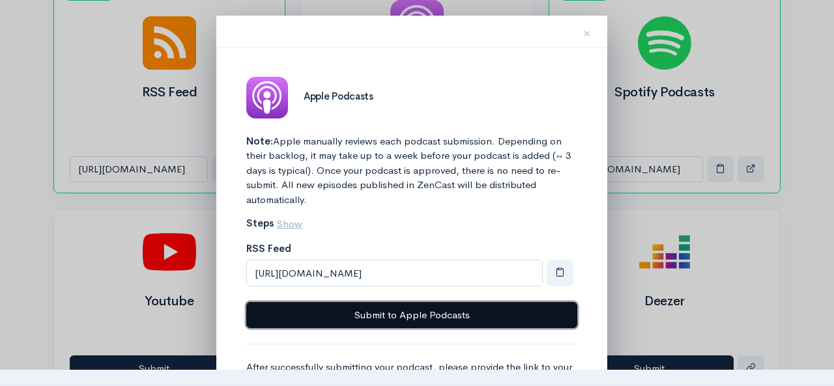
click at [444, 312] on button "Submit to Apple Podcasts" at bounding box center [411, 315] width 331 height 27
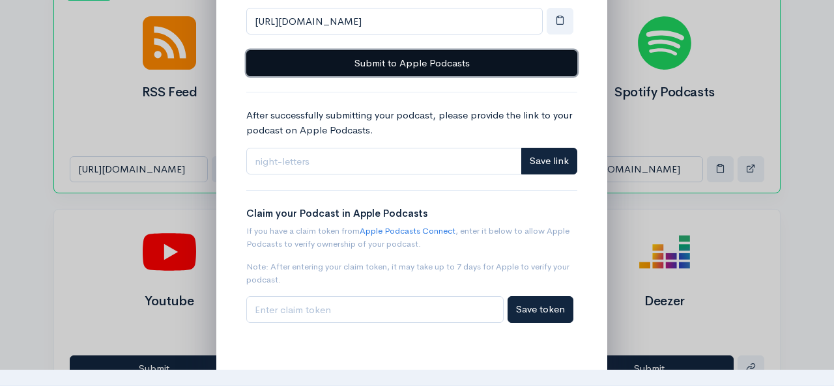
scroll to position [257, 0]
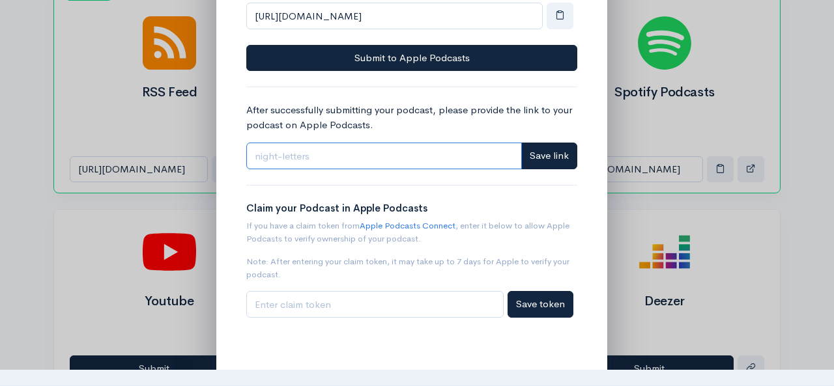
click at [324, 157] on input "Link" at bounding box center [383, 156] width 275 height 27
paste input "https://podcastsconnect.apple.com/my-podcasts/show/night-letters"
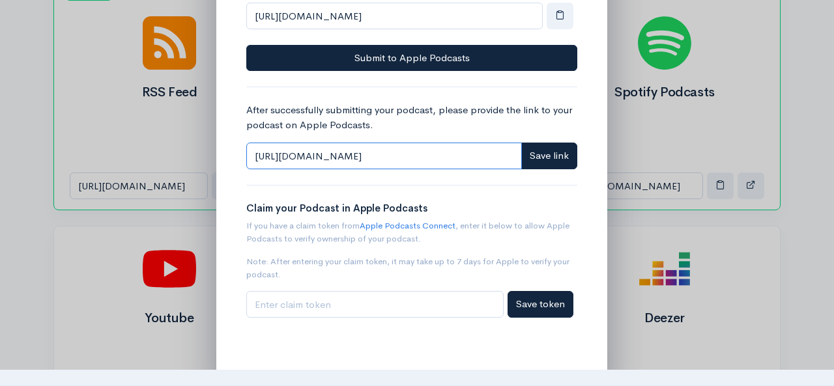
scroll to position [0, 53]
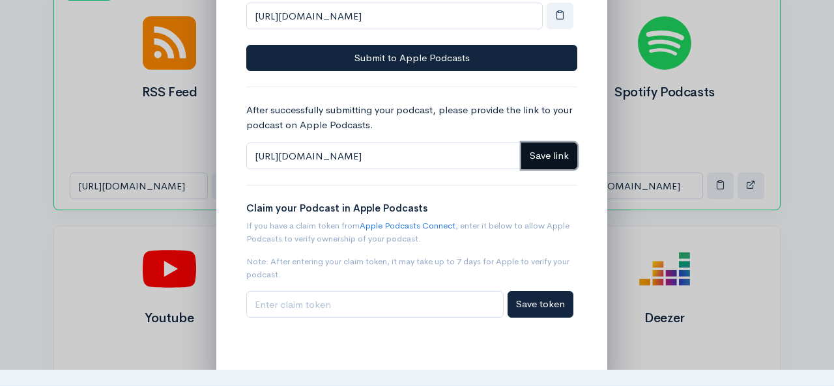
click at [548, 155] on span "Save link" at bounding box center [548, 155] width 39 height 12
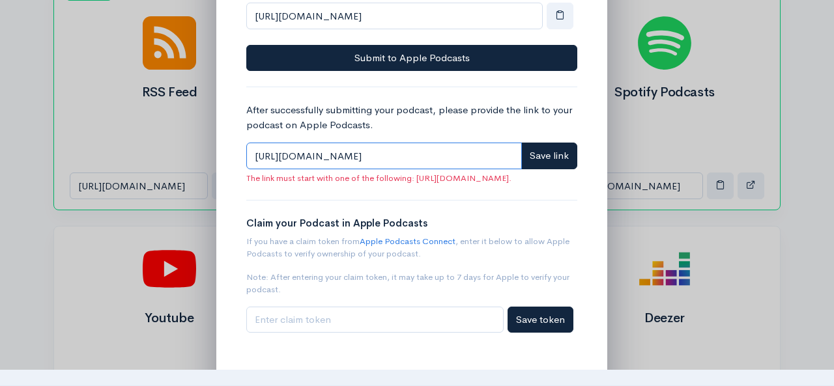
click at [474, 145] on input "https://podcastsconnect.apple.com/my-podcasts/show/night-letters" at bounding box center [383, 156] width 275 height 27
paste input ".apple.com/us/podcast/night-letters/id1837600043"
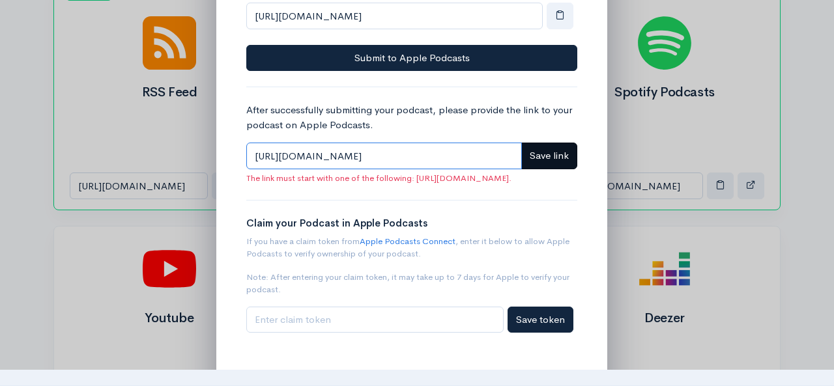
type input "https://podcasts.apple.com/us/podcast/night-letters/id1837600043"
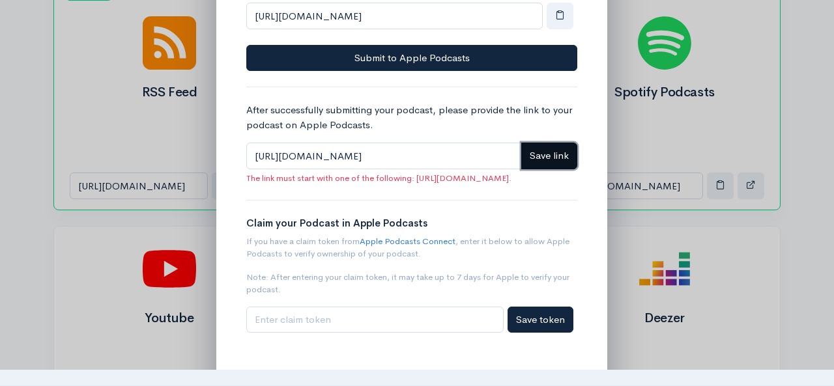
click at [540, 149] on span "Save link" at bounding box center [548, 155] width 39 height 12
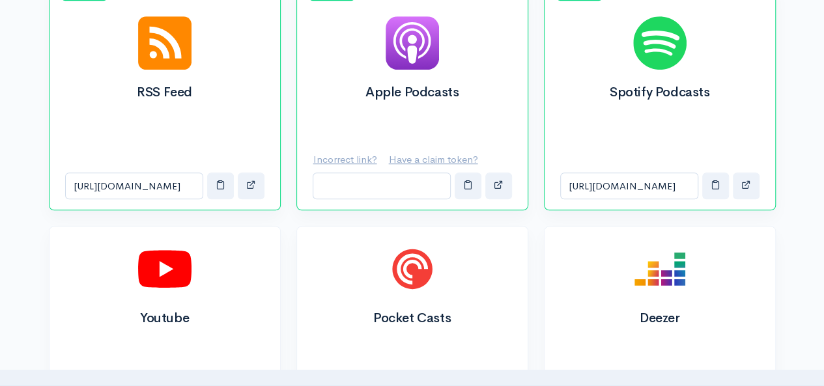
scroll to position [0, 0]
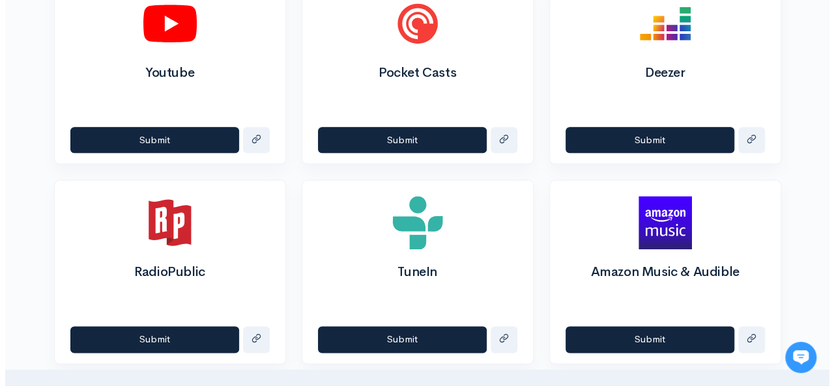
scroll to position [763, 0]
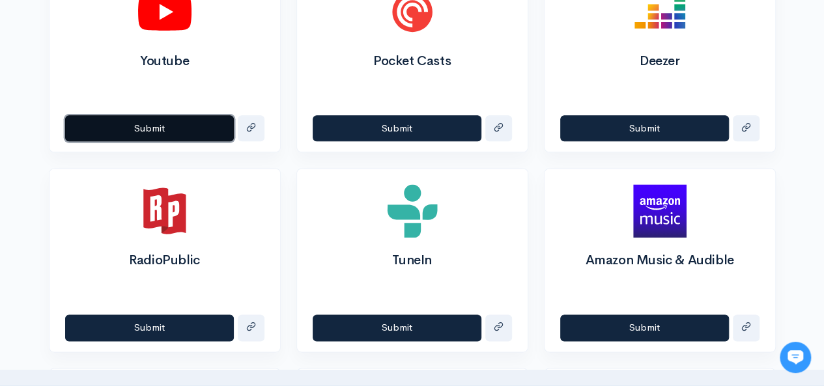
click at [190, 124] on button "Submit" at bounding box center [149, 128] width 169 height 27
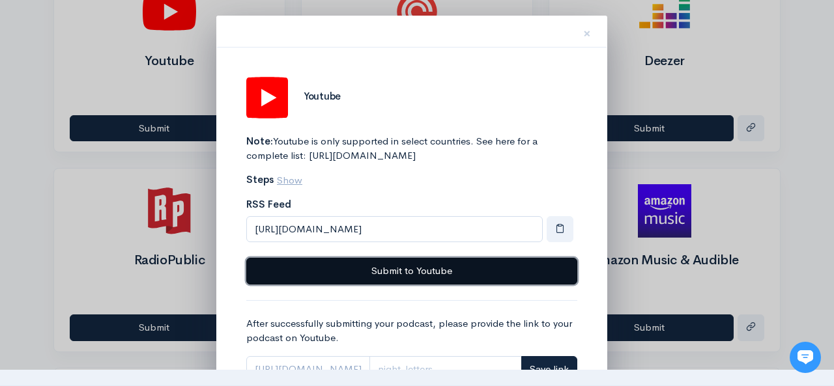
click at [378, 285] on button "Submit to Youtube" at bounding box center [411, 271] width 331 height 27
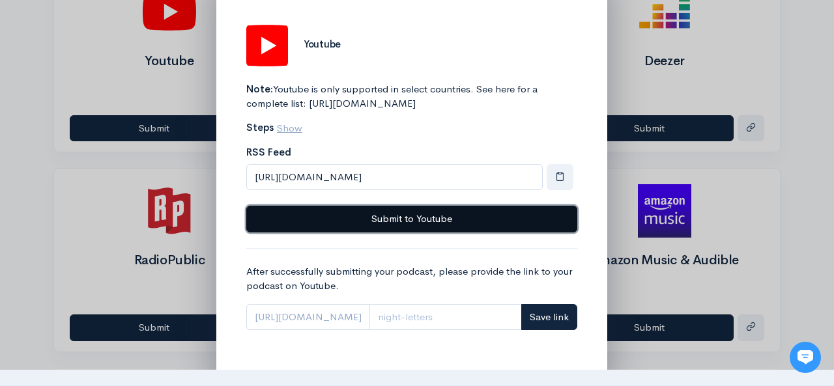
scroll to position [64, 0]
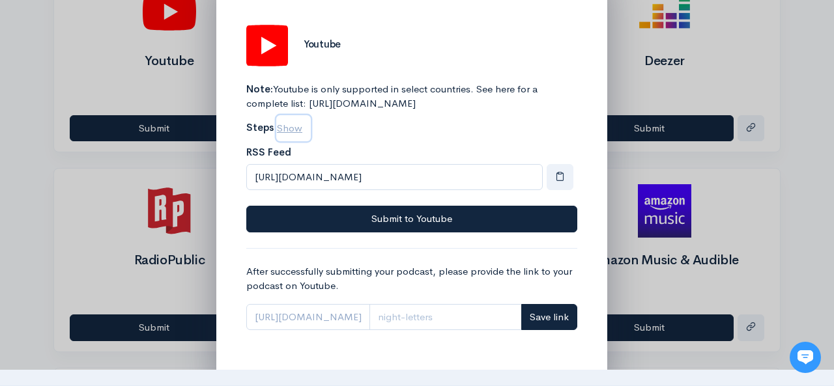
click at [285, 130] on u "Show" at bounding box center [289, 128] width 25 height 12
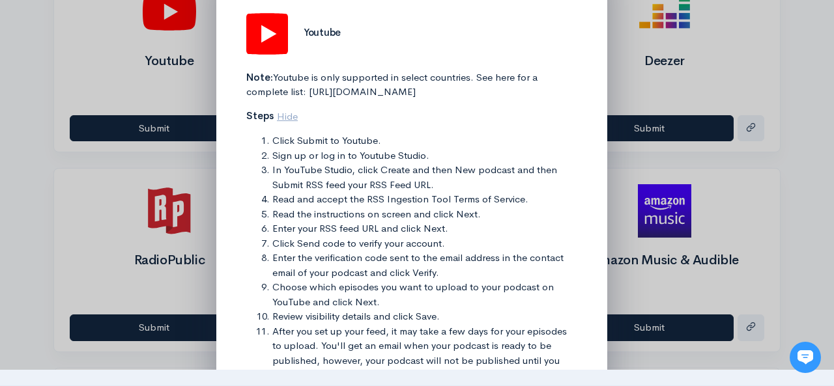
click at [629, 163] on div at bounding box center [417, 193] width 834 height 386
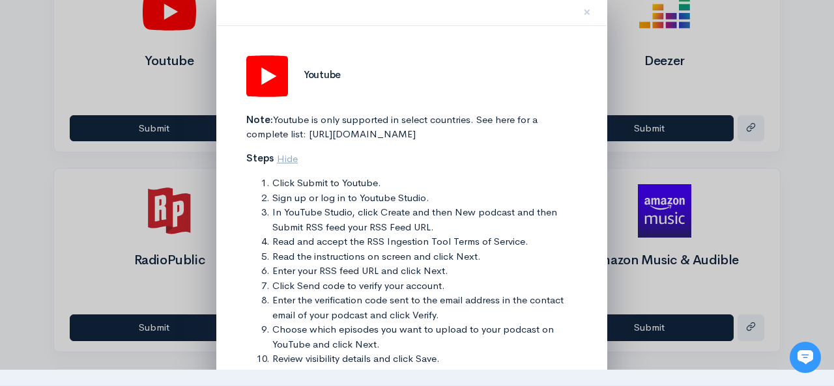
scroll to position [0, 0]
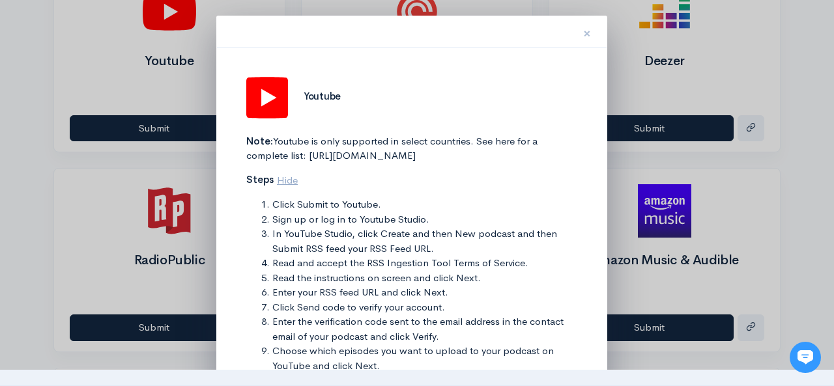
click at [587, 37] on span "×" at bounding box center [587, 33] width 8 height 19
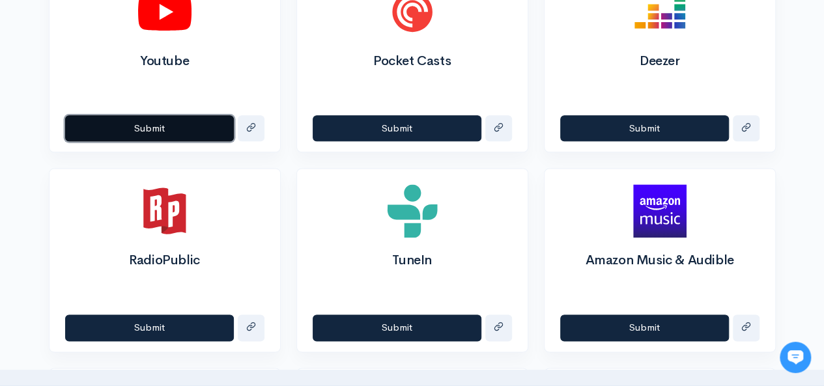
click at [197, 122] on button "Submit" at bounding box center [149, 128] width 169 height 27
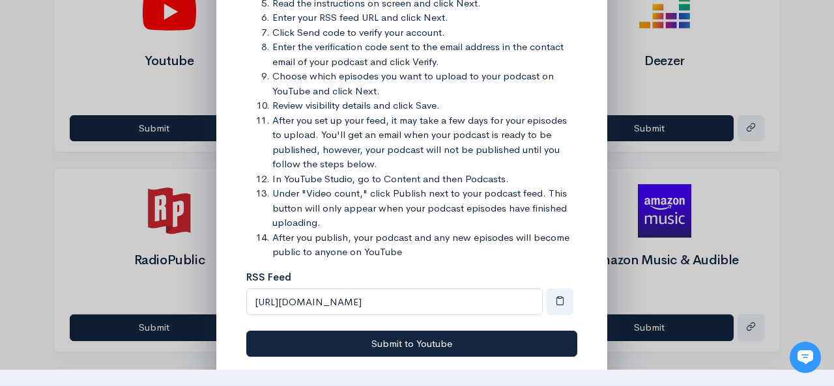
scroll to position [309, 0]
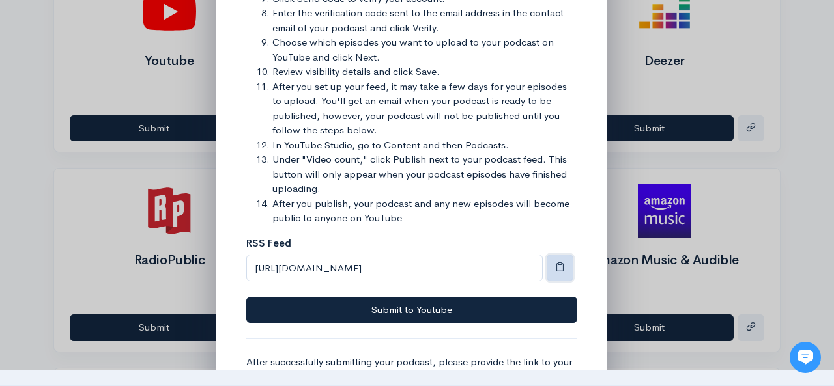
click at [563, 281] on button "button" at bounding box center [559, 268] width 27 height 27
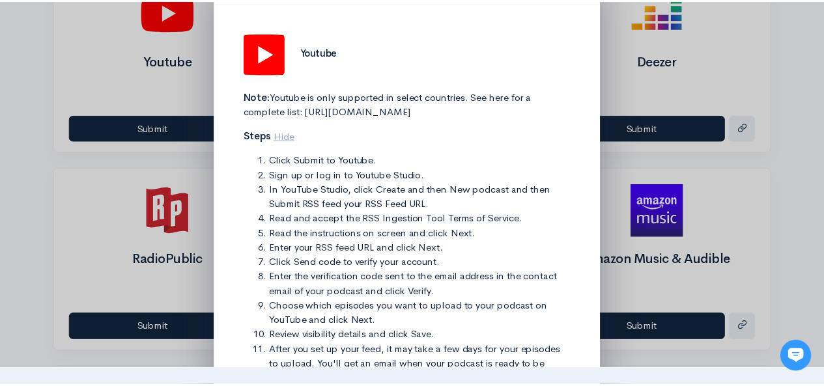
scroll to position [0, 0]
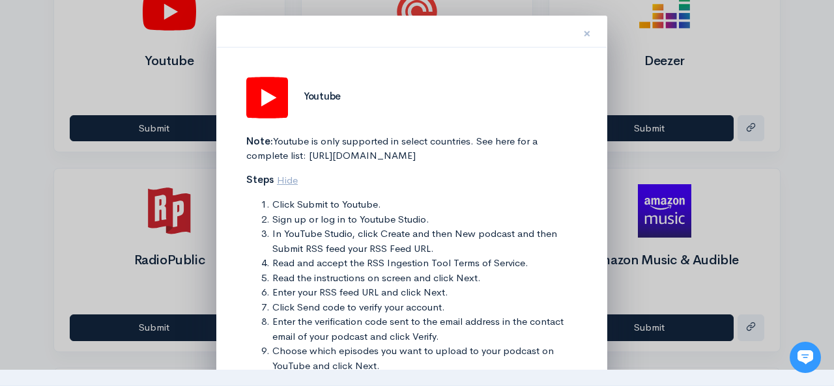
click at [587, 40] on span "×" at bounding box center [587, 33] width 8 height 19
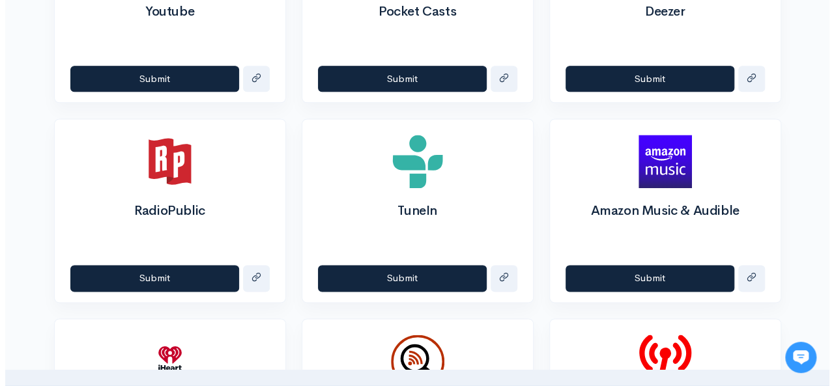
scroll to position [806, 0]
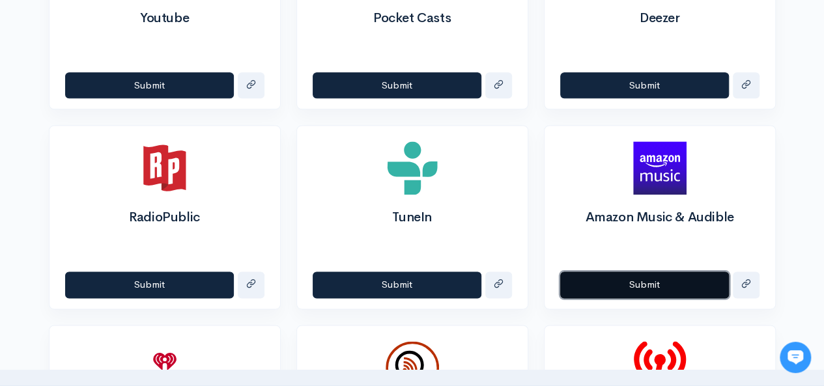
click at [660, 278] on button "Submit" at bounding box center [644, 285] width 169 height 27
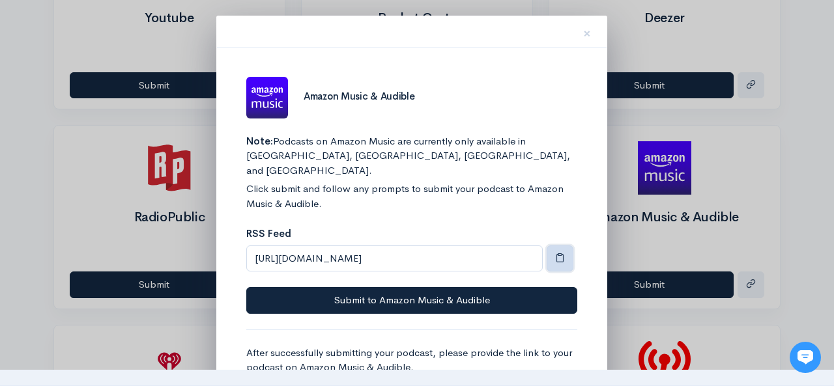
click at [555, 253] on span "button" at bounding box center [560, 258] width 10 height 10
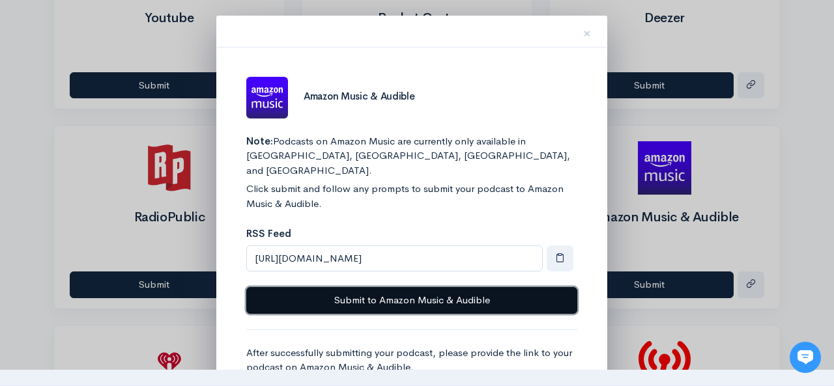
click at [503, 287] on button "Submit to Amazon Music & Audible" at bounding box center [411, 300] width 331 height 27
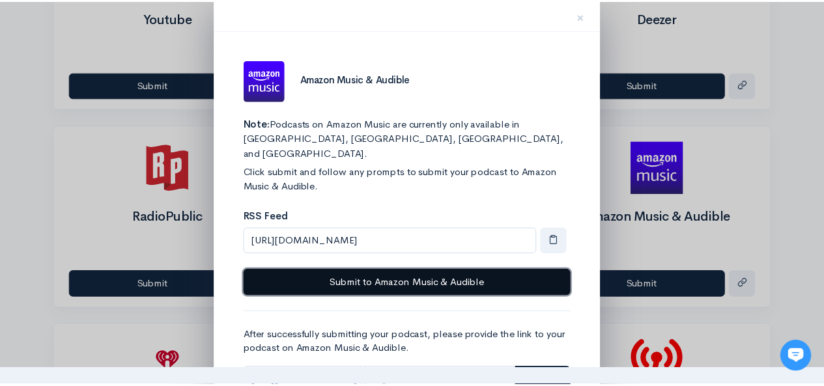
scroll to position [12, 0]
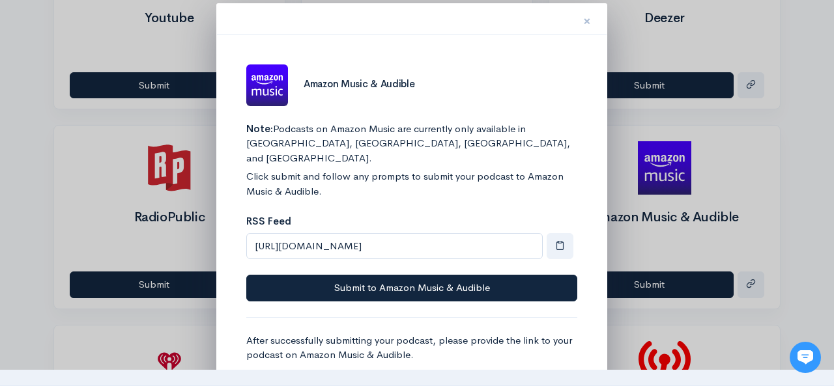
click at [586, 25] on span "×" at bounding box center [587, 21] width 8 height 19
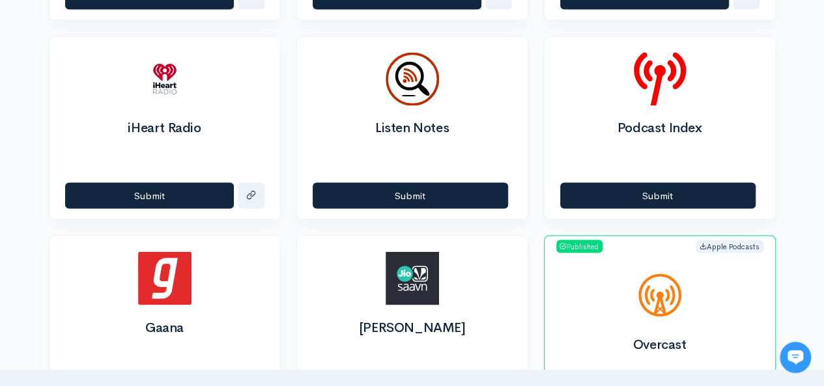
scroll to position [1104, 0]
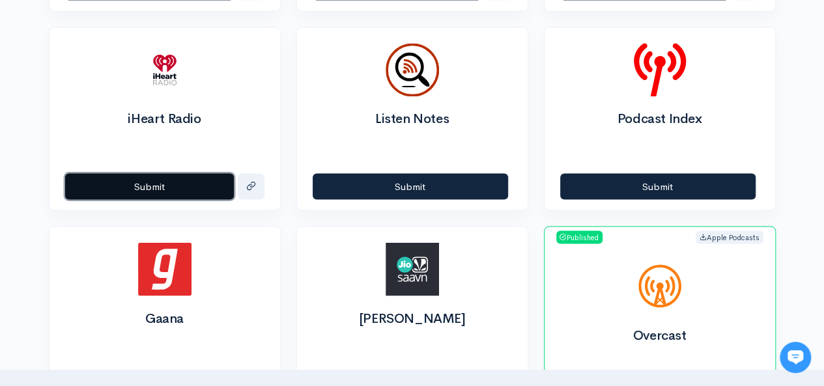
click at [141, 176] on button "Submit" at bounding box center [149, 186] width 169 height 27
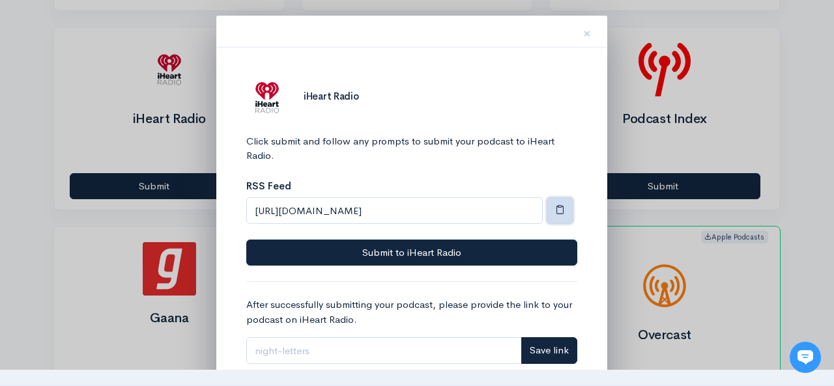
click at [559, 213] on span "button" at bounding box center [560, 209] width 10 height 10
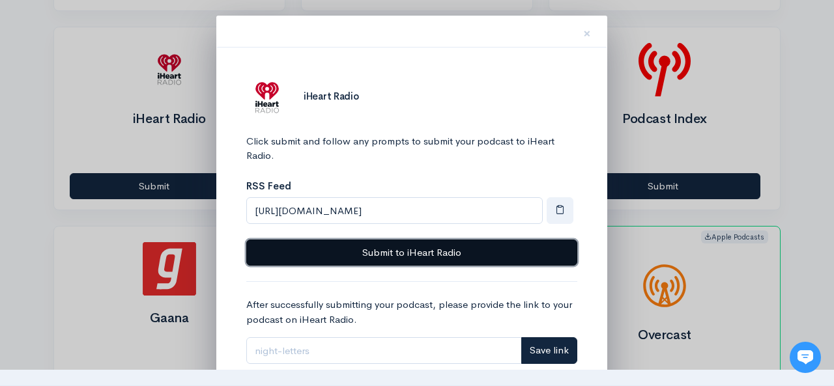
click at [477, 256] on button "Submit to iHeart Radio" at bounding box center [411, 253] width 331 height 27
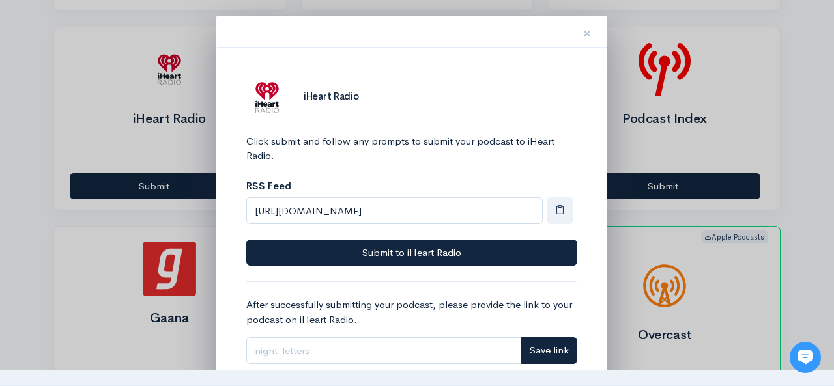
click at [587, 33] on span "×" at bounding box center [587, 33] width 8 height 19
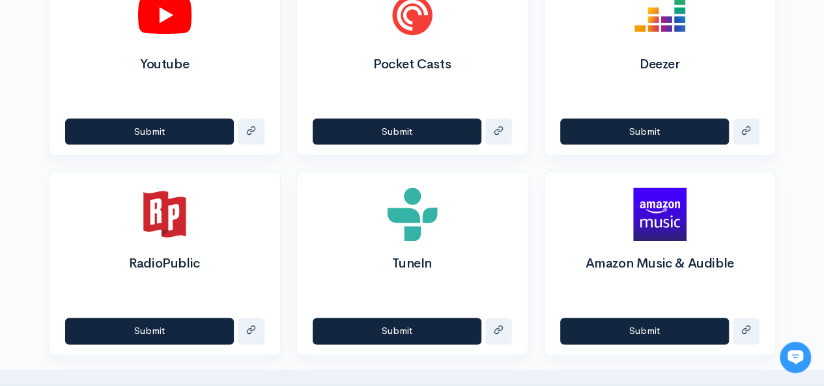
scroll to position [774, 0]
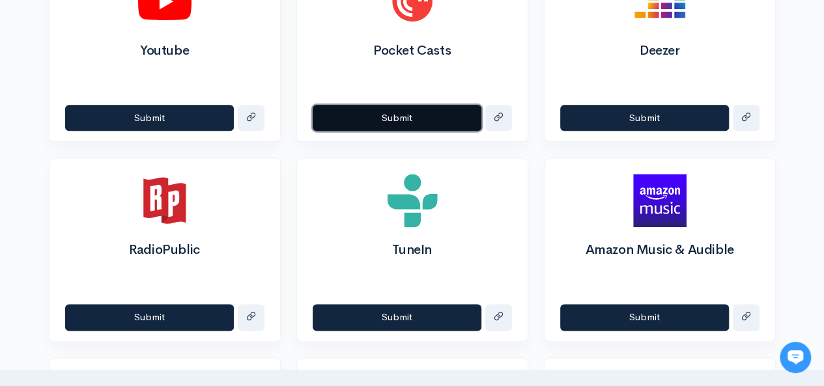
click at [405, 113] on button "Submit" at bounding box center [397, 118] width 169 height 27
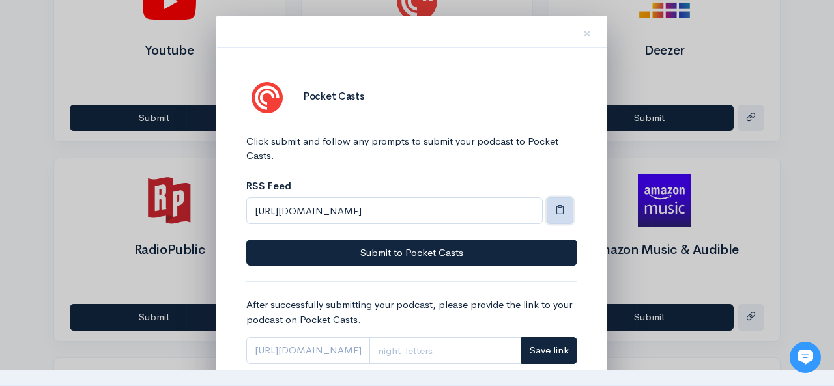
click at [564, 206] on span "button" at bounding box center [560, 209] width 10 height 10
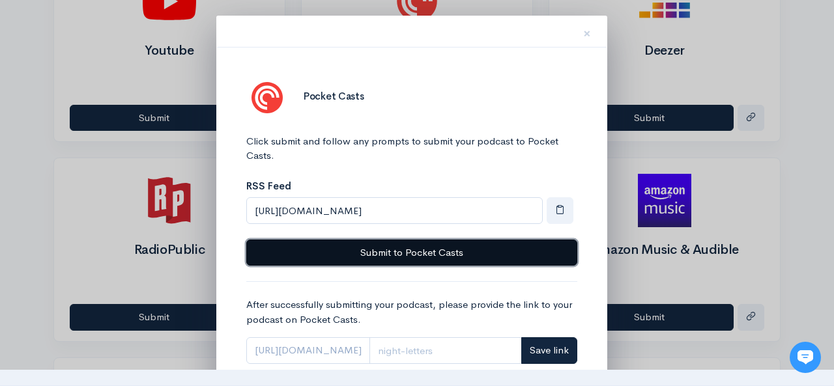
click at [514, 251] on button "Submit to Pocket Casts" at bounding box center [411, 253] width 331 height 27
click at [491, 252] on button "Submit to Pocket Casts" at bounding box center [411, 253] width 331 height 27
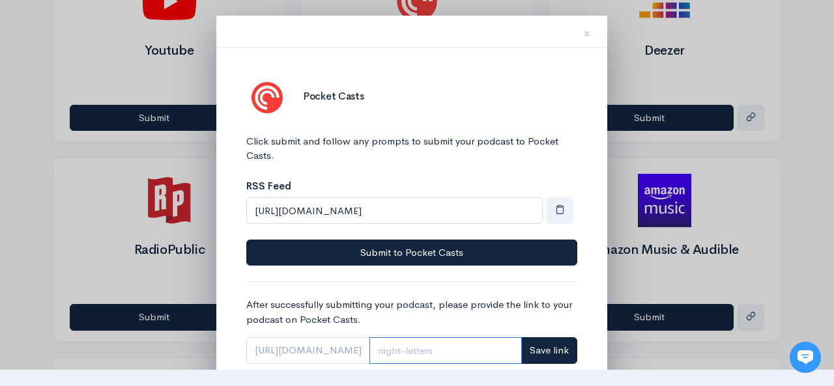
click at [445, 345] on input "Link" at bounding box center [445, 350] width 152 height 27
paste input "https://pca.st/lggav3yl"
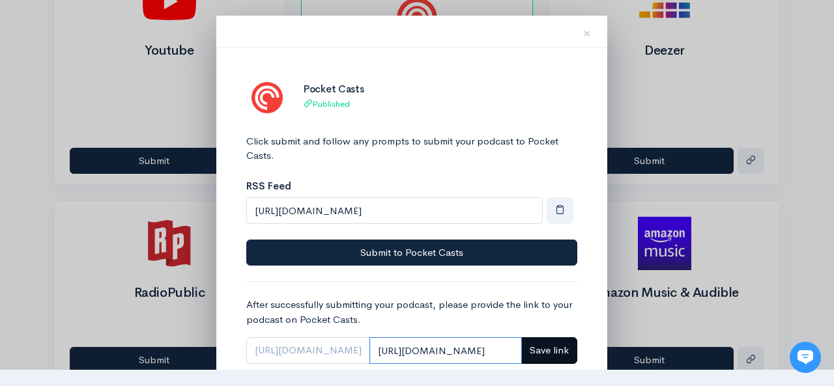
type input "https://pca.st/lggav3yl"
click at [543, 351] on span "Save link" at bounding box center [548, 350] width 39 height 12
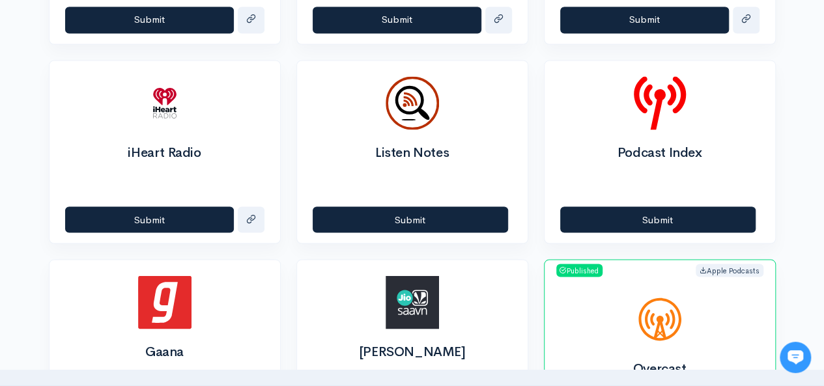
scroll to position [1133, 0]
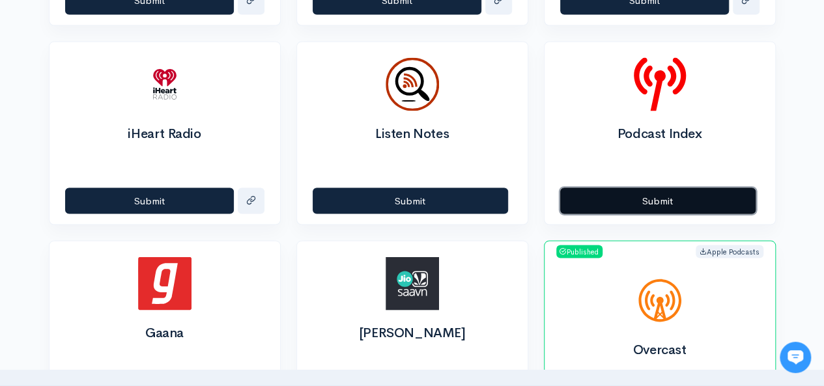
click at [711, 197] on button "Submit" at bounding box center [657, 201] width 195 height 27
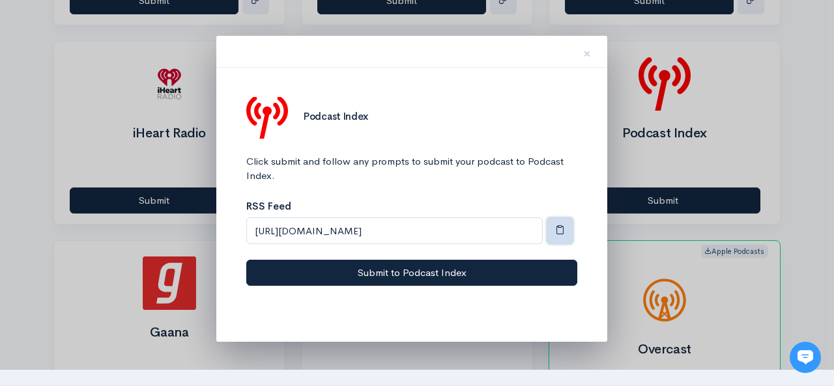
click at [559, 225] on span "button" at bounding box center [560, 230] width 10 height 10
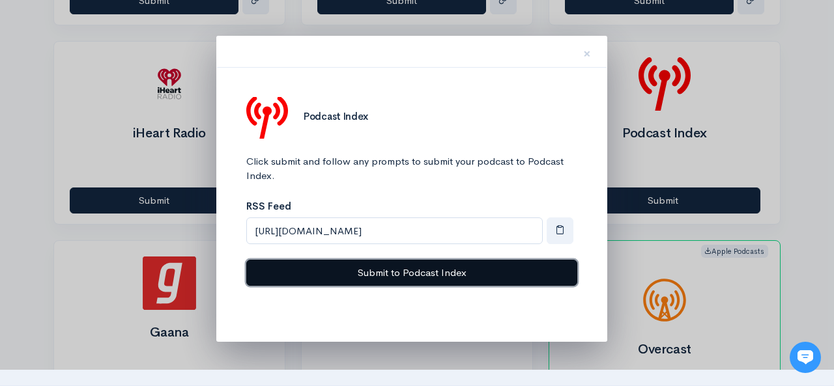
click at [538, 270] on button "Submit to Podcast Index" at bounding box center [411, 273] width 331 height 27
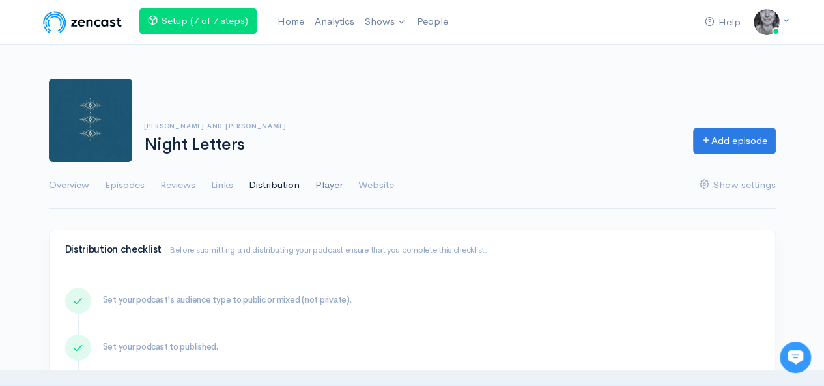
click at [328, 180] on link "Player" at bounding box center [328, 185] width 27 height 47
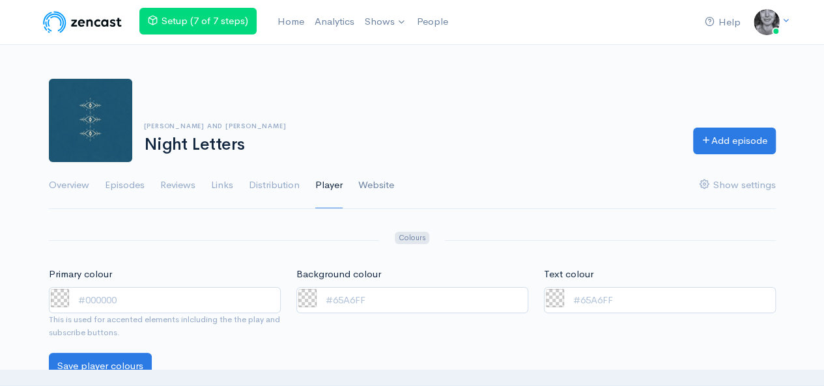
click at [374, 180] on link "Website" at bounding box center [376, 185] width 36 height 47
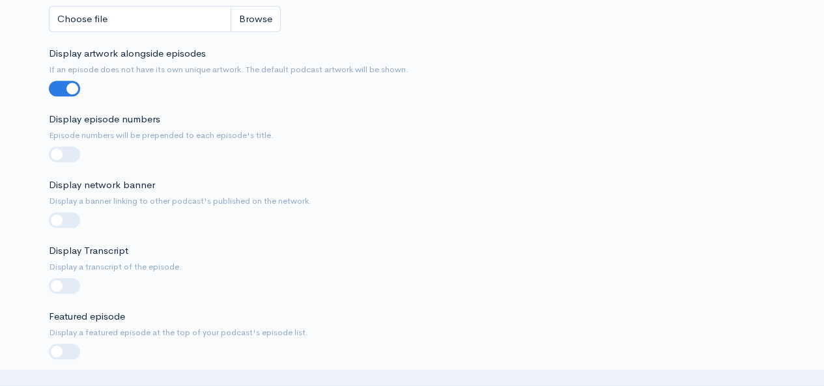
scroll to position [511, 0]
click at [780, 233] on div "Display network banner Display a banner linking to other podcast's published on…" at bounding box center [412, 209] width 742 height 66
click at [85, 277] on label at bounding box center [85, 277] width 0 height 0
click at [59, 279] on input "checkbox" at bounding box center [54, 283] width 10 height 12
checkbox input "true"
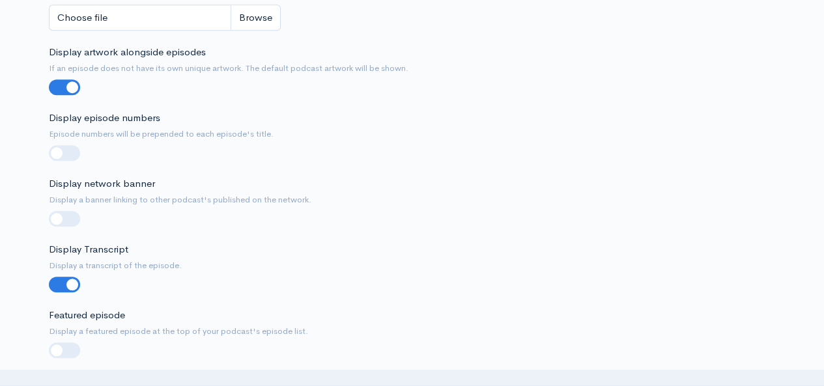
click at [85, 343] on label at bounding box center [85, 343] width 0 height 0
click at [59, 346] on input "checkbox" at bounding box center [54, 349] width 10 height 12
checkbox input "true"
click at [85, 145] on label at bounding box center [85, 145] width 0 height 0
click at [59, 154] on input "checkbox" at bounding box center [54, 151] width 10 height 12
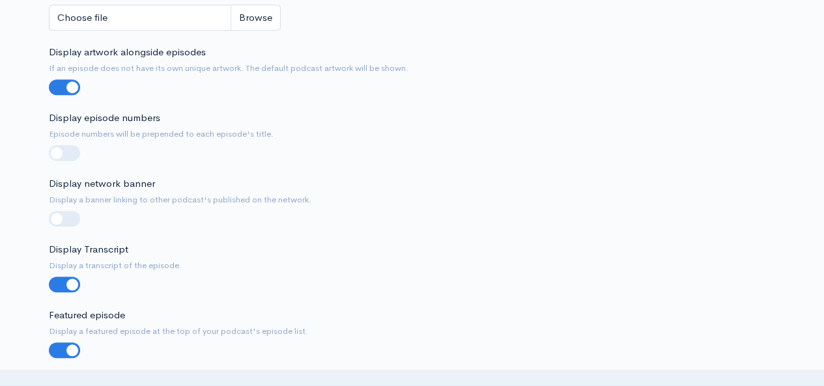
checkbox input "true"
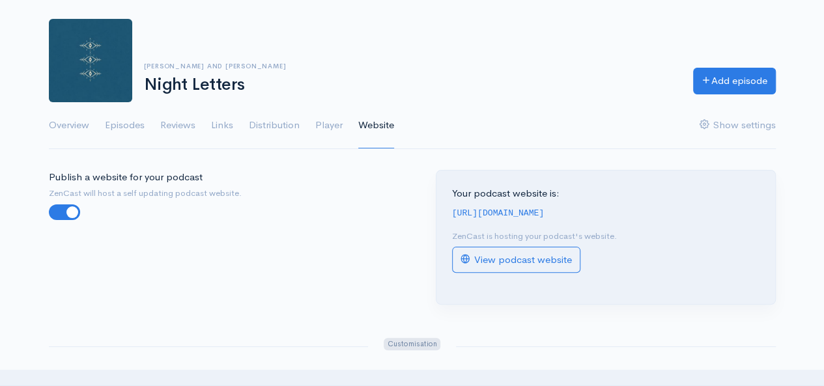
scroll to position [58, 0]
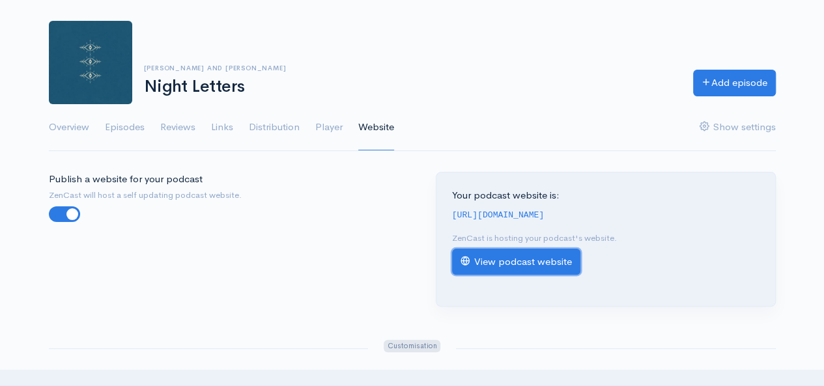
click at [562, 262] on link "View podcast website" at bounding box center [516, 262] width 128 height 27
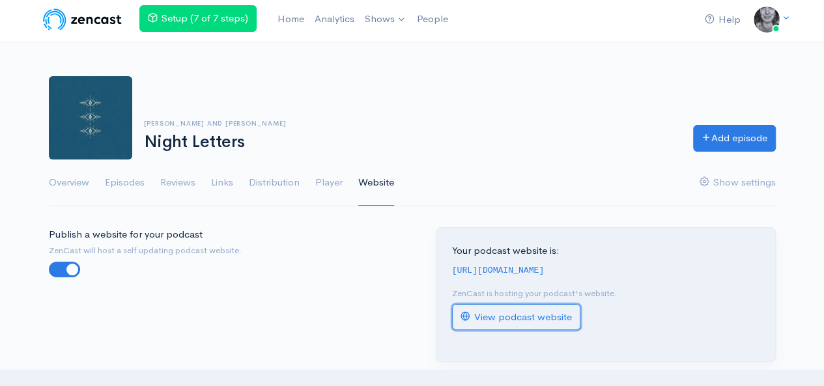
scroll to position [0, 0]
